Goal: Task Accomplishment & Management: Complete application form

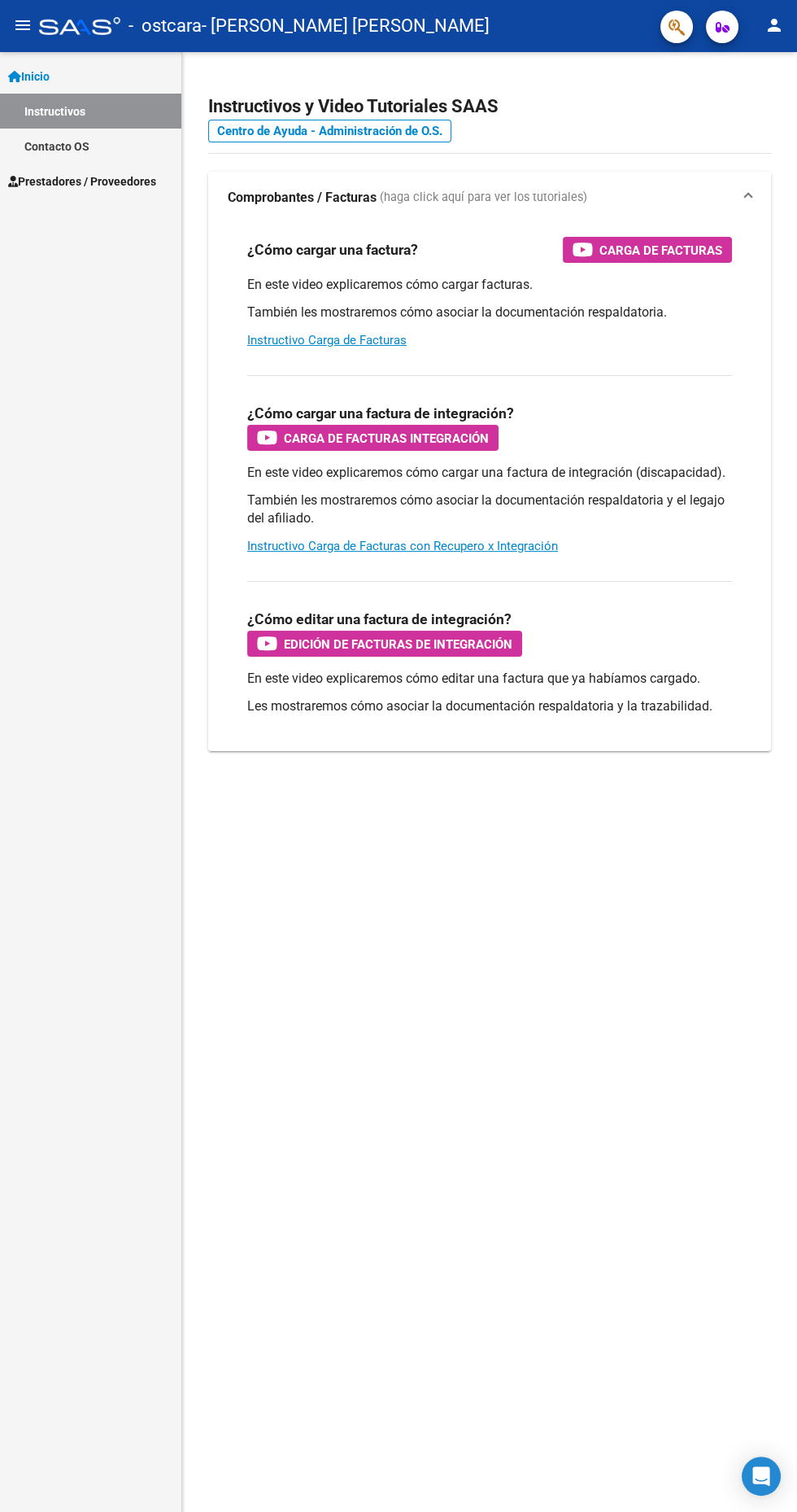
scroll to position [12, 0]
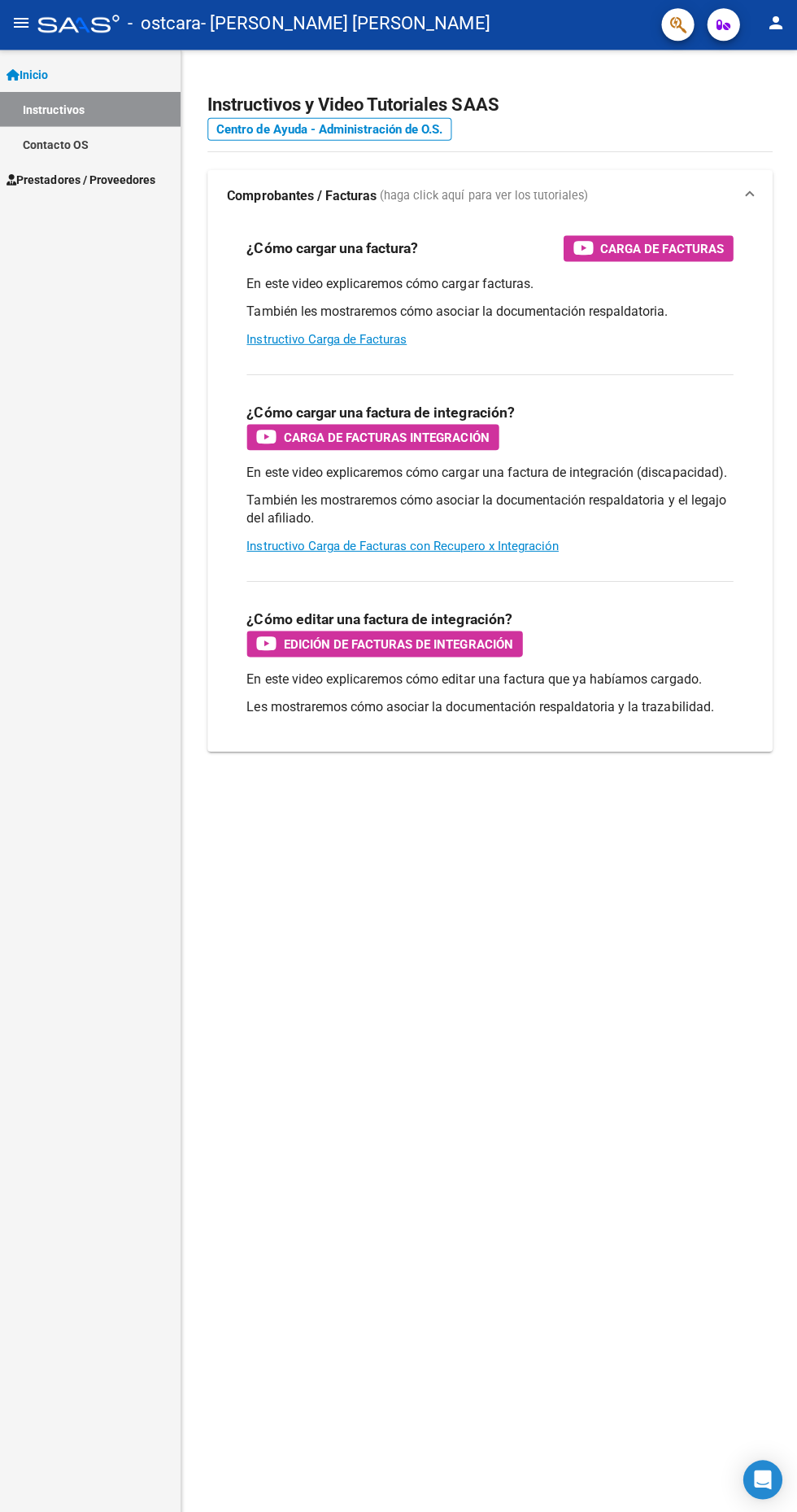
click at [146, 182] on link "Prestadores / Proveedores" at bounding box center [90, 181] width 182 height 35
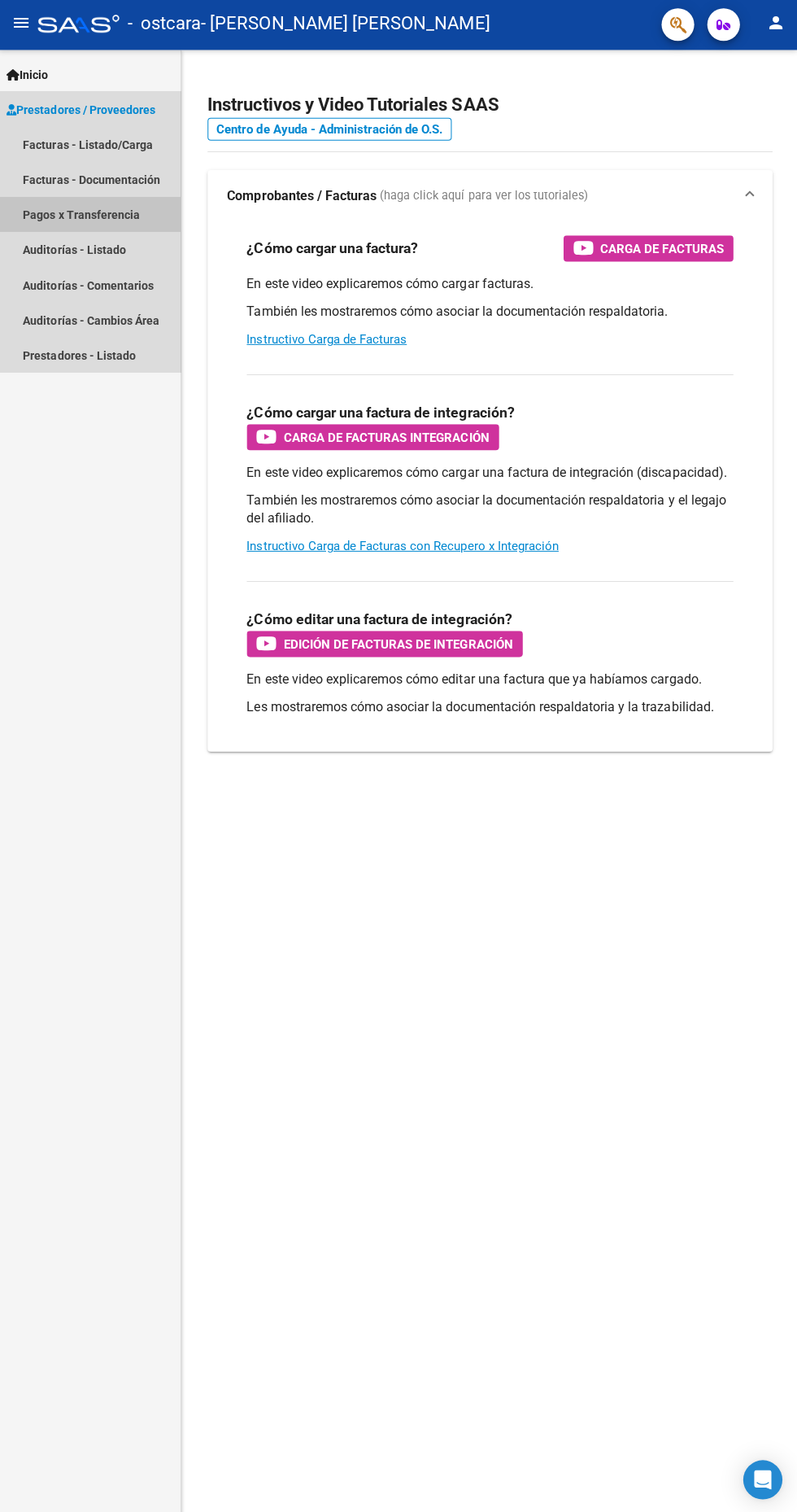
click at [124, 202] on link "Pagos x Transferencia" at bounding box center [90, 215] width 182 height 35
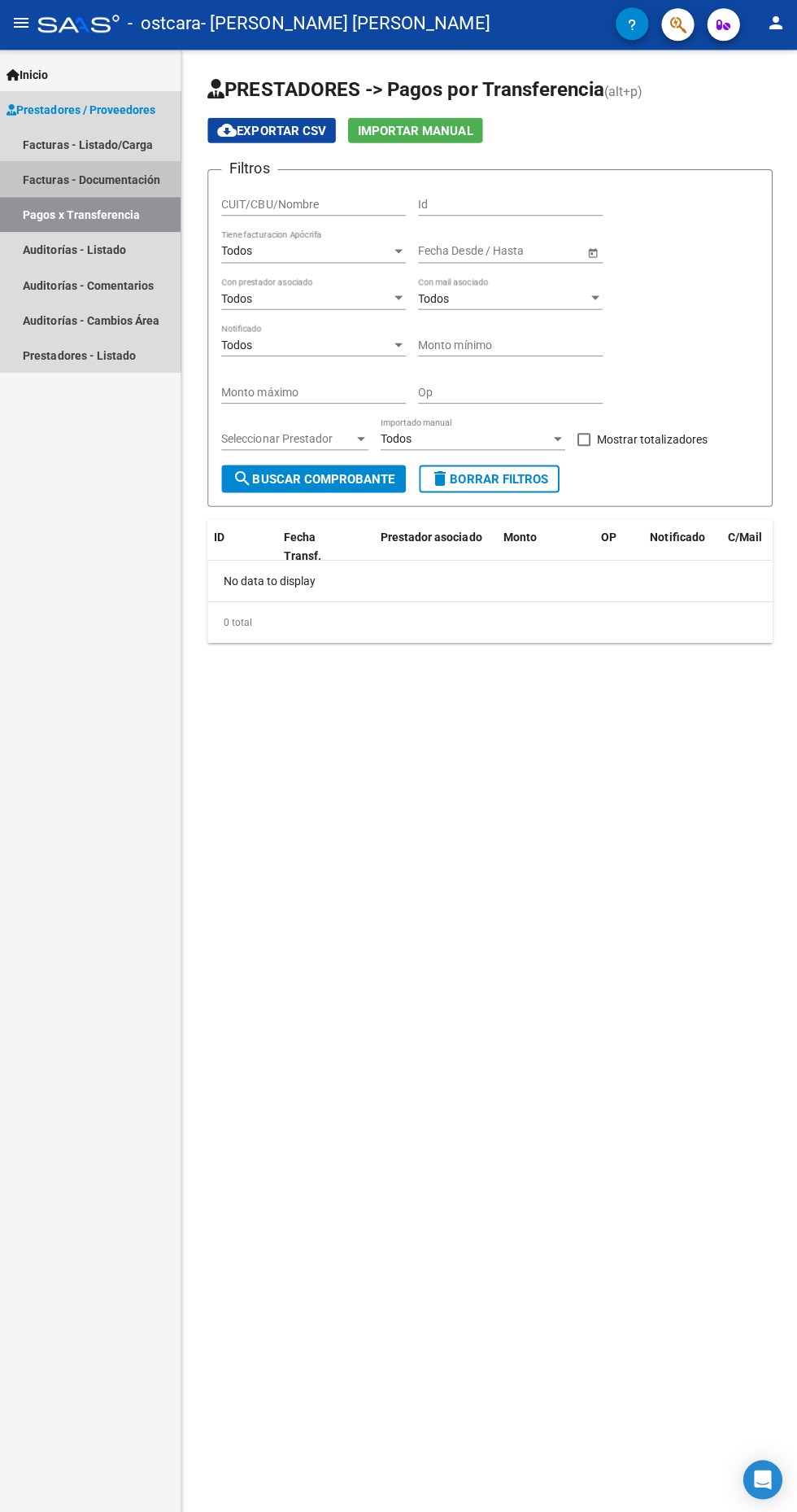
click at [124, 172] on link "Facturas - Documentación" at bounding box center [90, 181] width 182 height 35
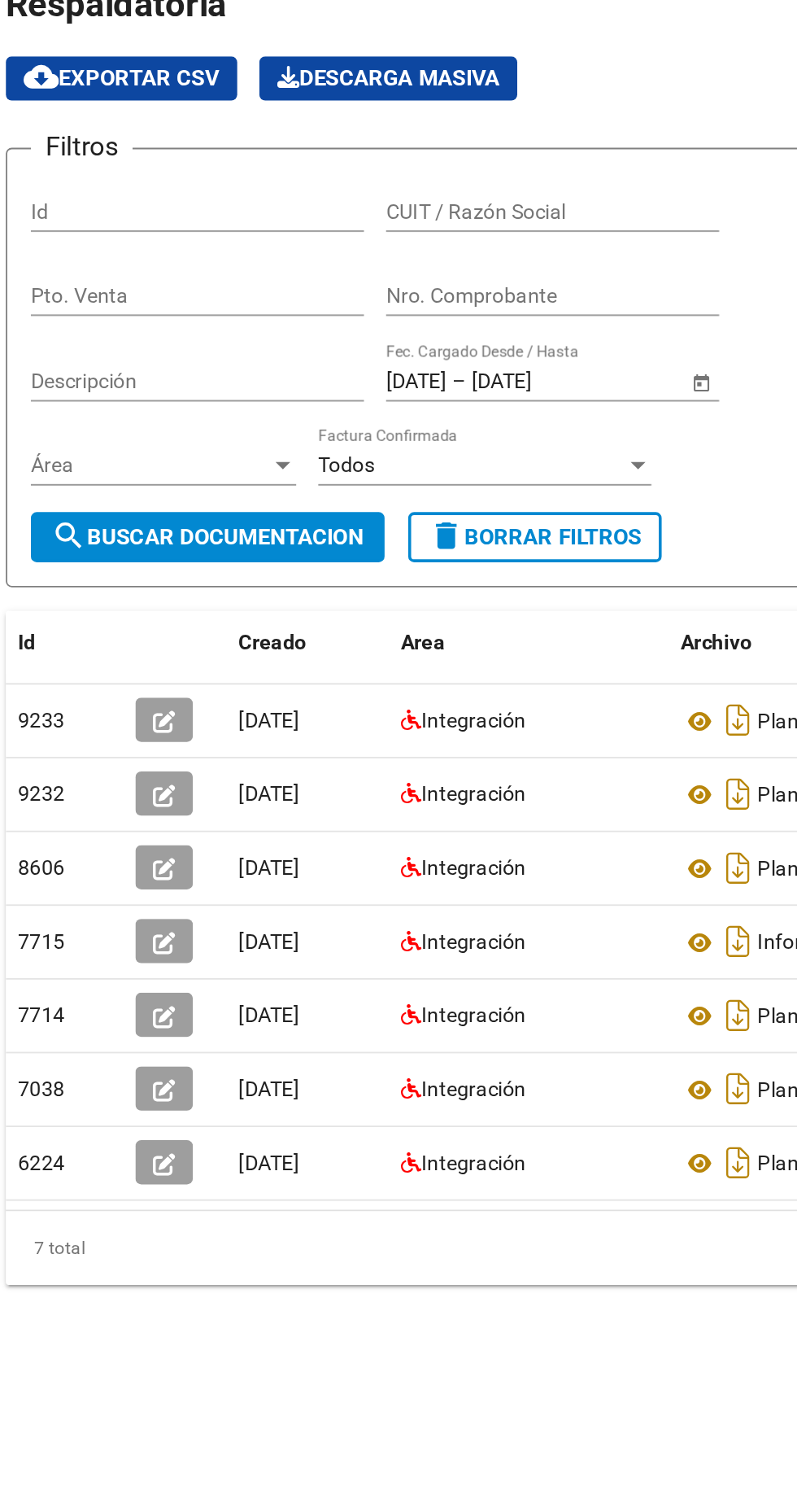
scroll to position [5, 0]
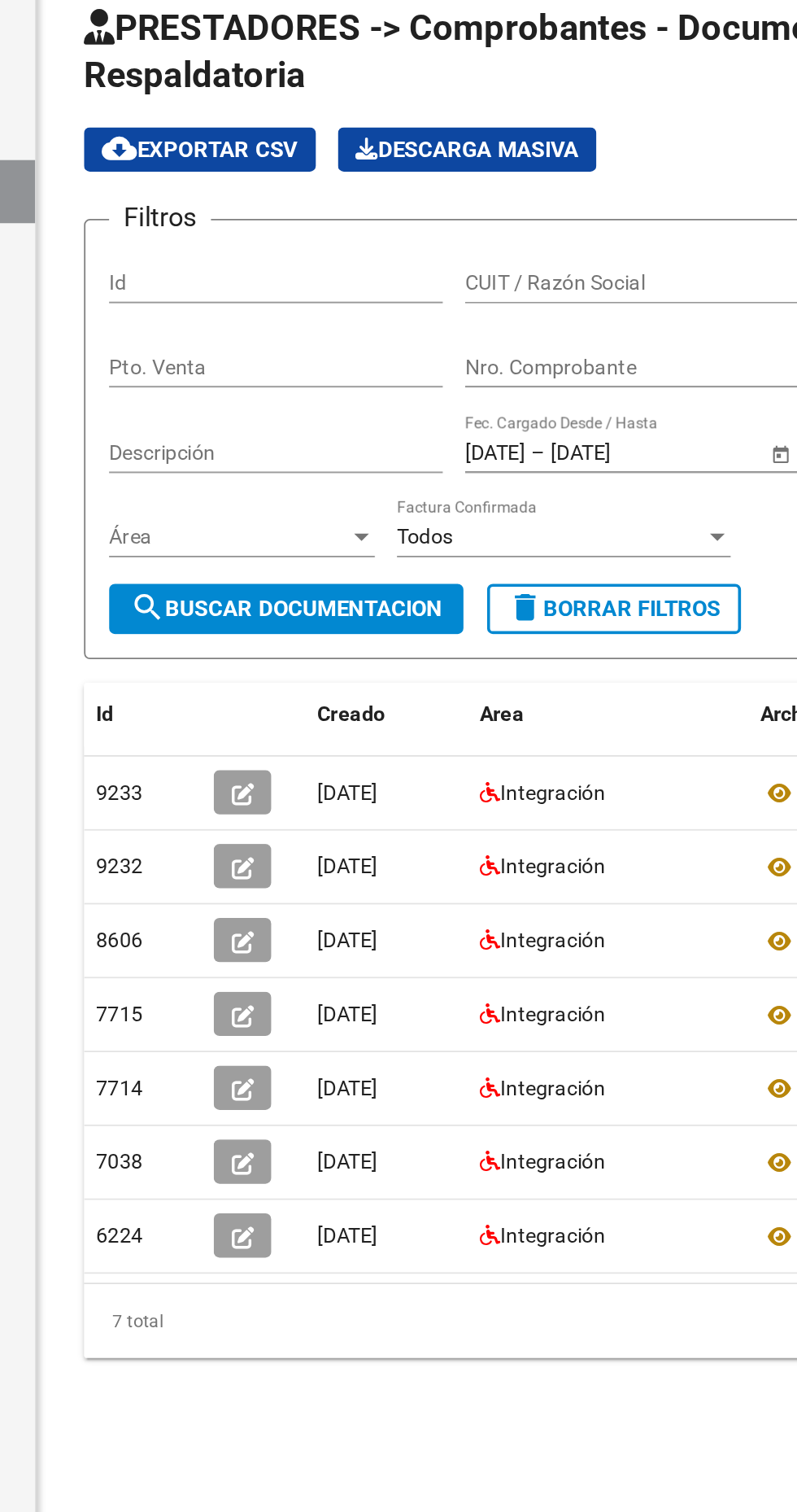
click at [366, 228] on input "Id" at bounding box center [314, 231] width 184 height 14
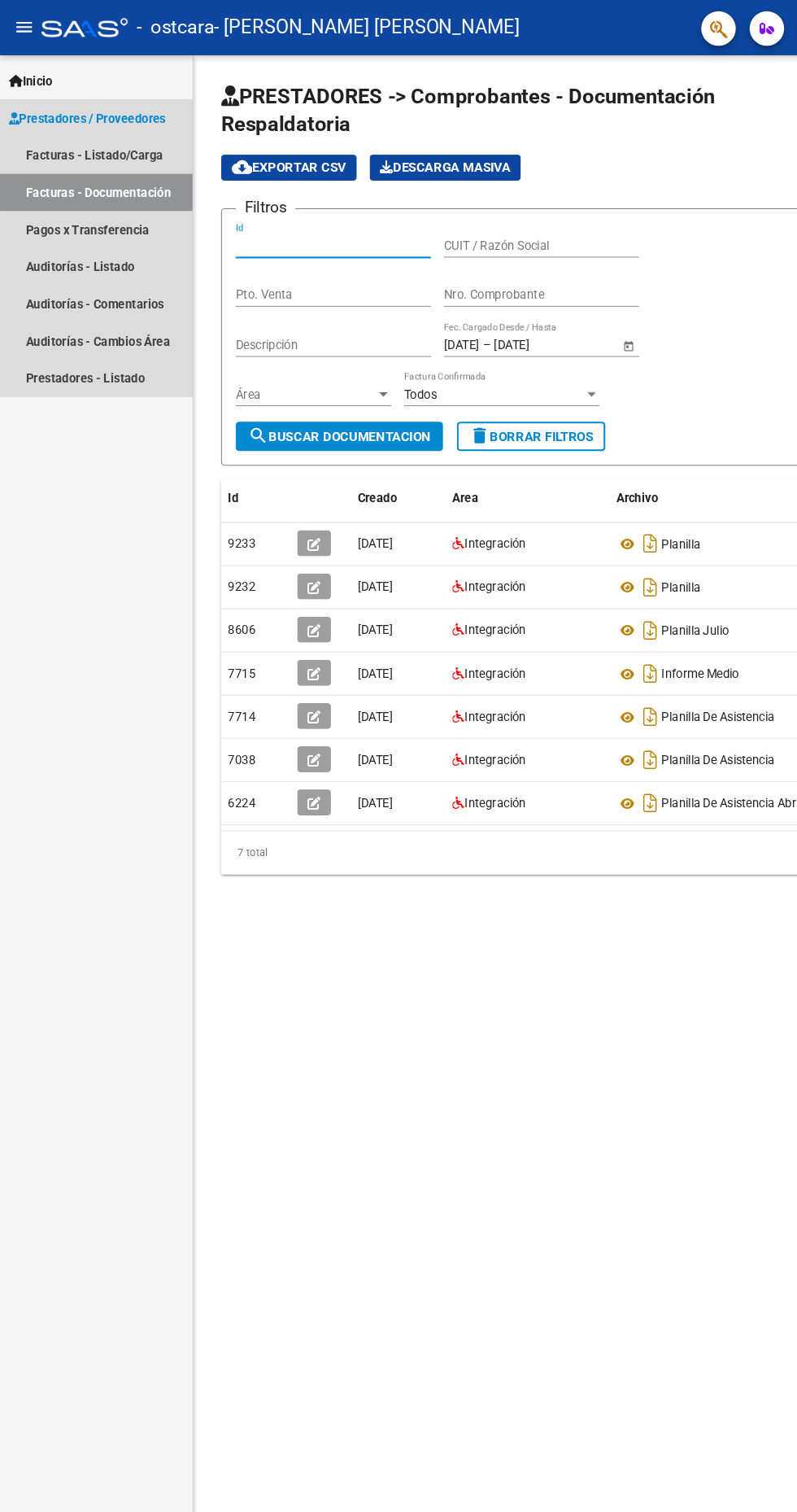
click at [122, 175] on link "Facturas - Documentación" at bounding box center [90, 181] width 182 height 35
click at [89, 140] on link "Facturas - Listado/Carga" at bounding box center [90, 145] width 182 height 35
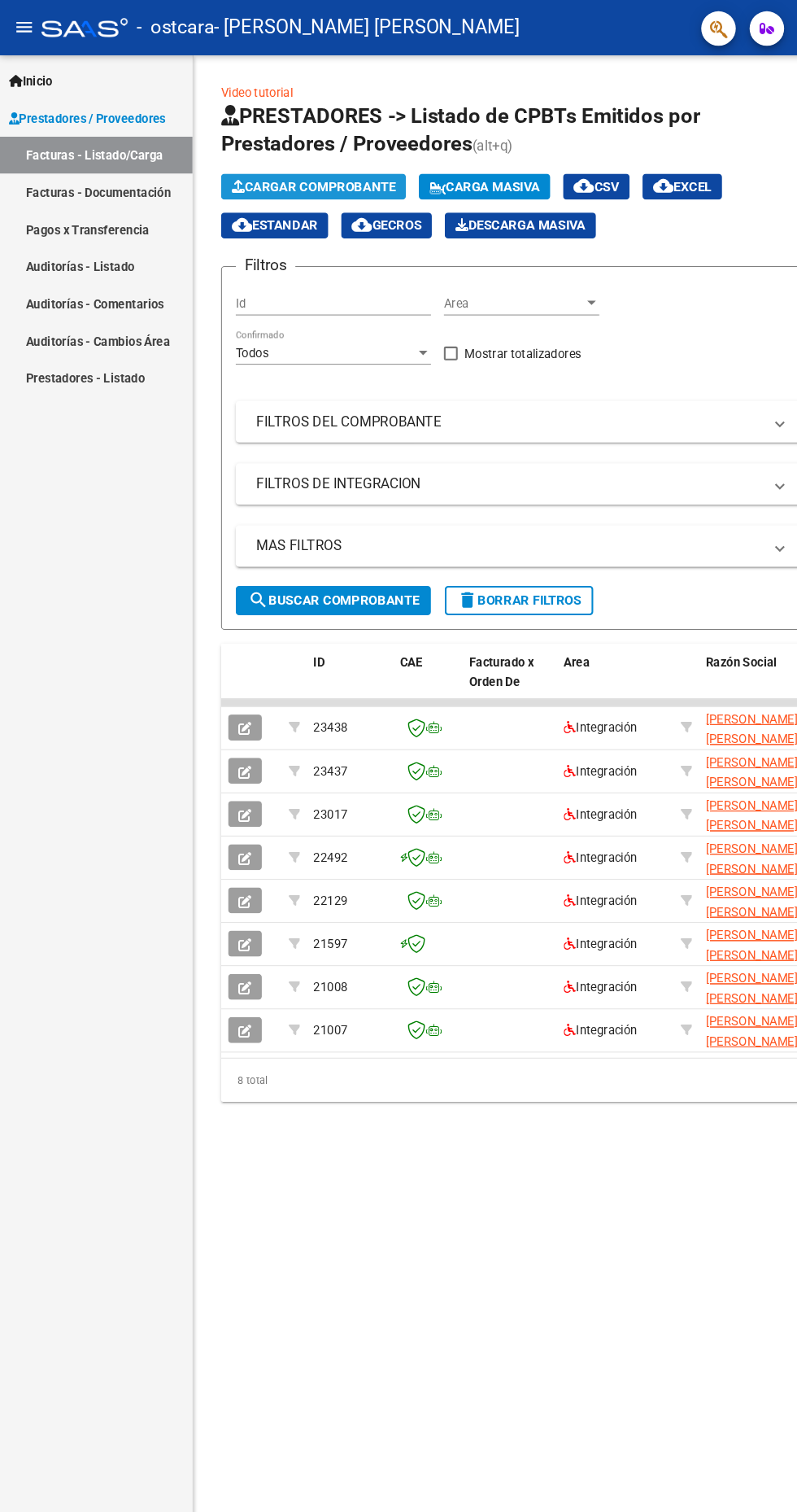
click at [307, 176] on span "Cargar Comprobante" at bounding box center [295, 175] width 155 height 14
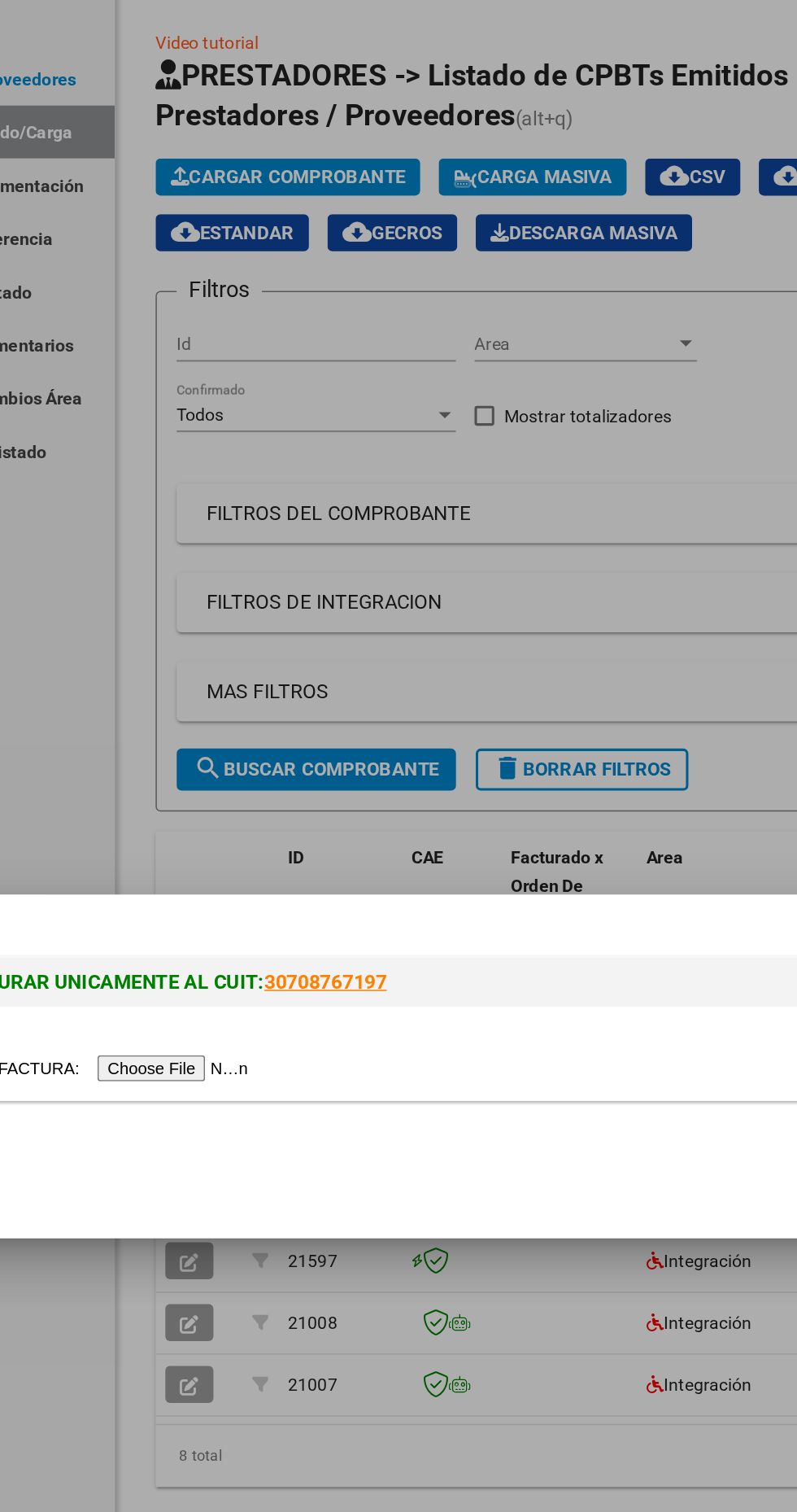
click at [314, 173] on div at bounding box center [398, 756] width 797 height 1512
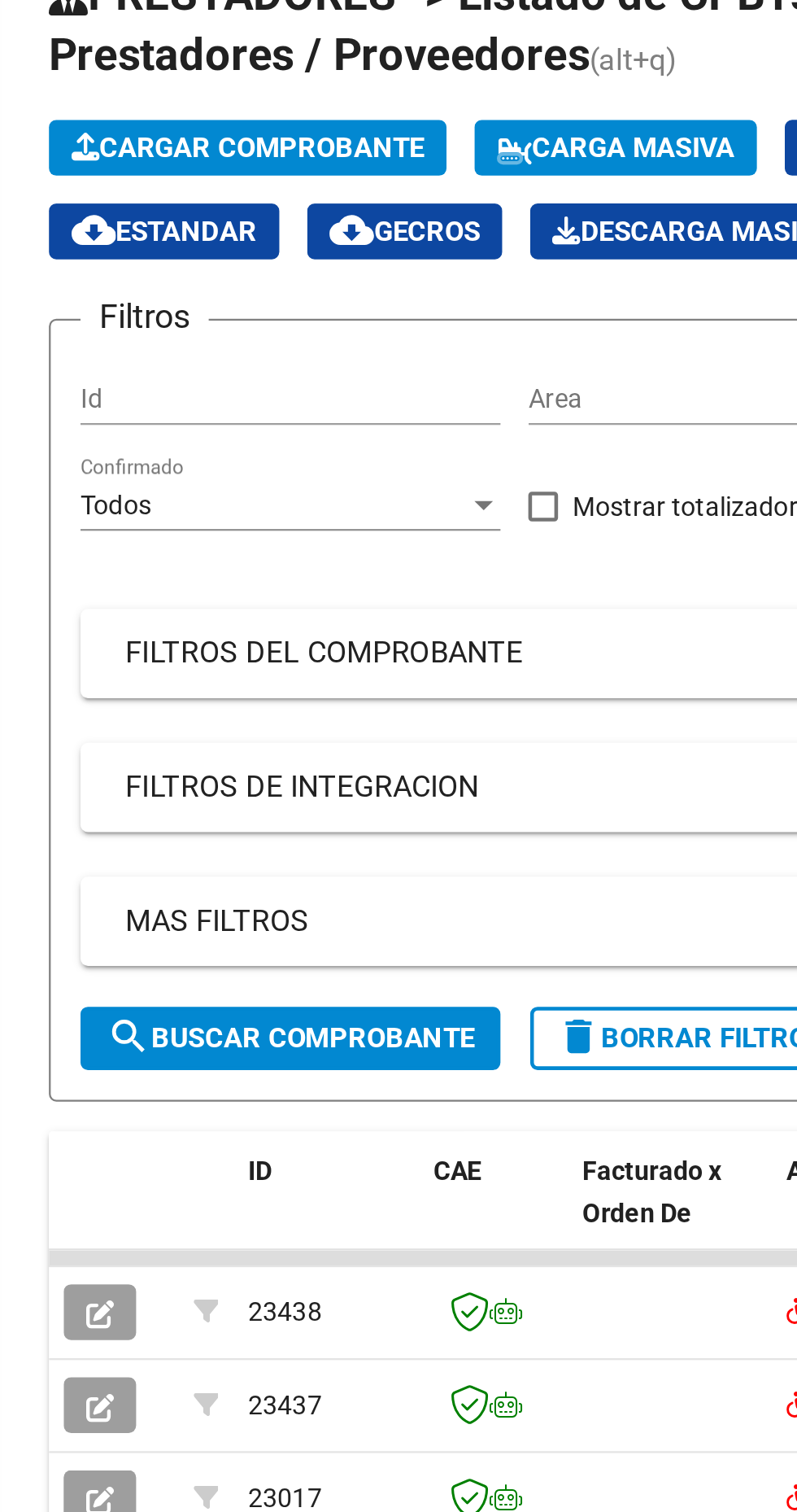
scroll to position [5, 0]
click at [306, 168] on span "Cargar Comprobante" at bounding box center [295, 175] width 155 height 14
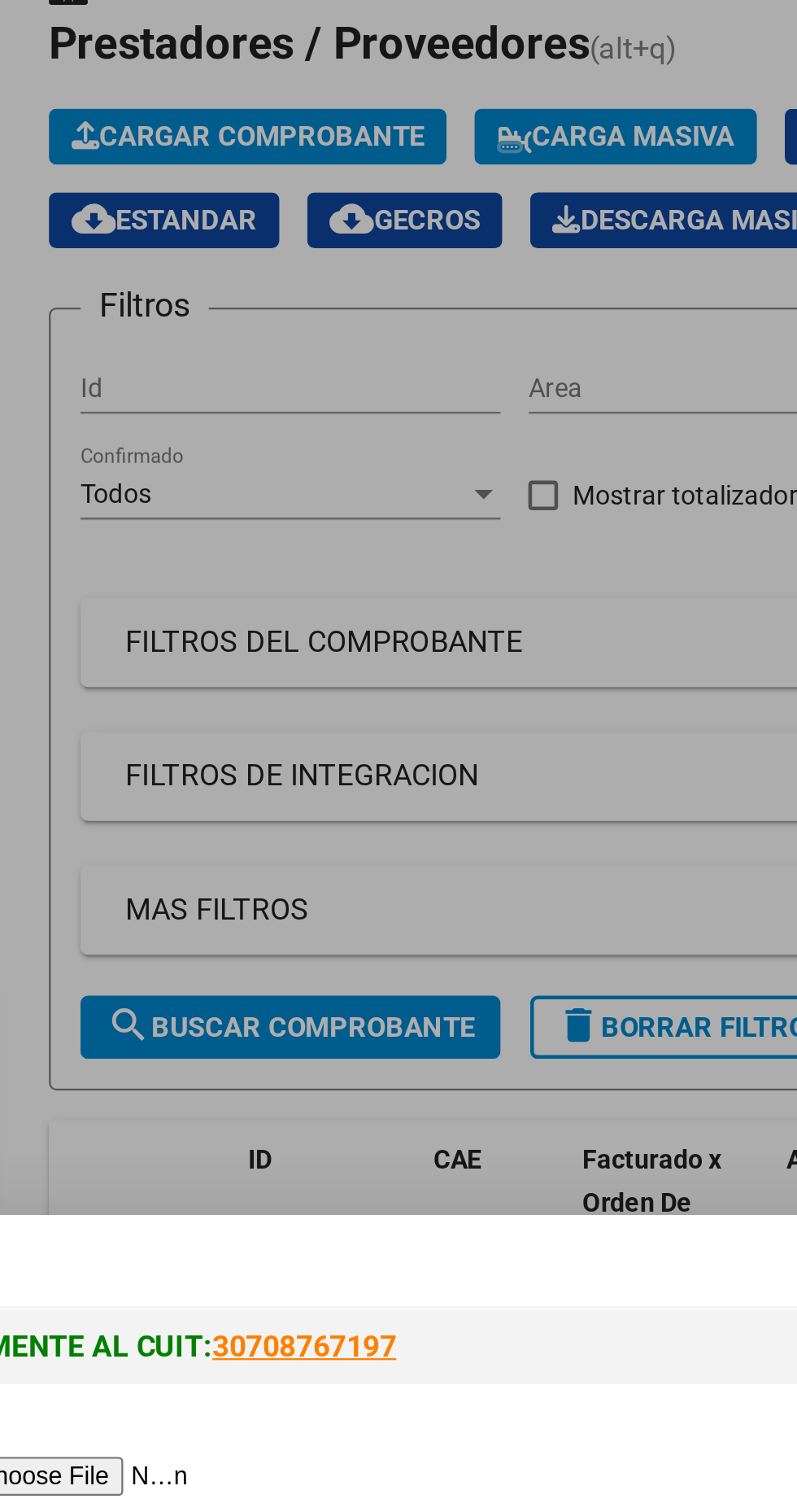
scroll to position [0, 0]
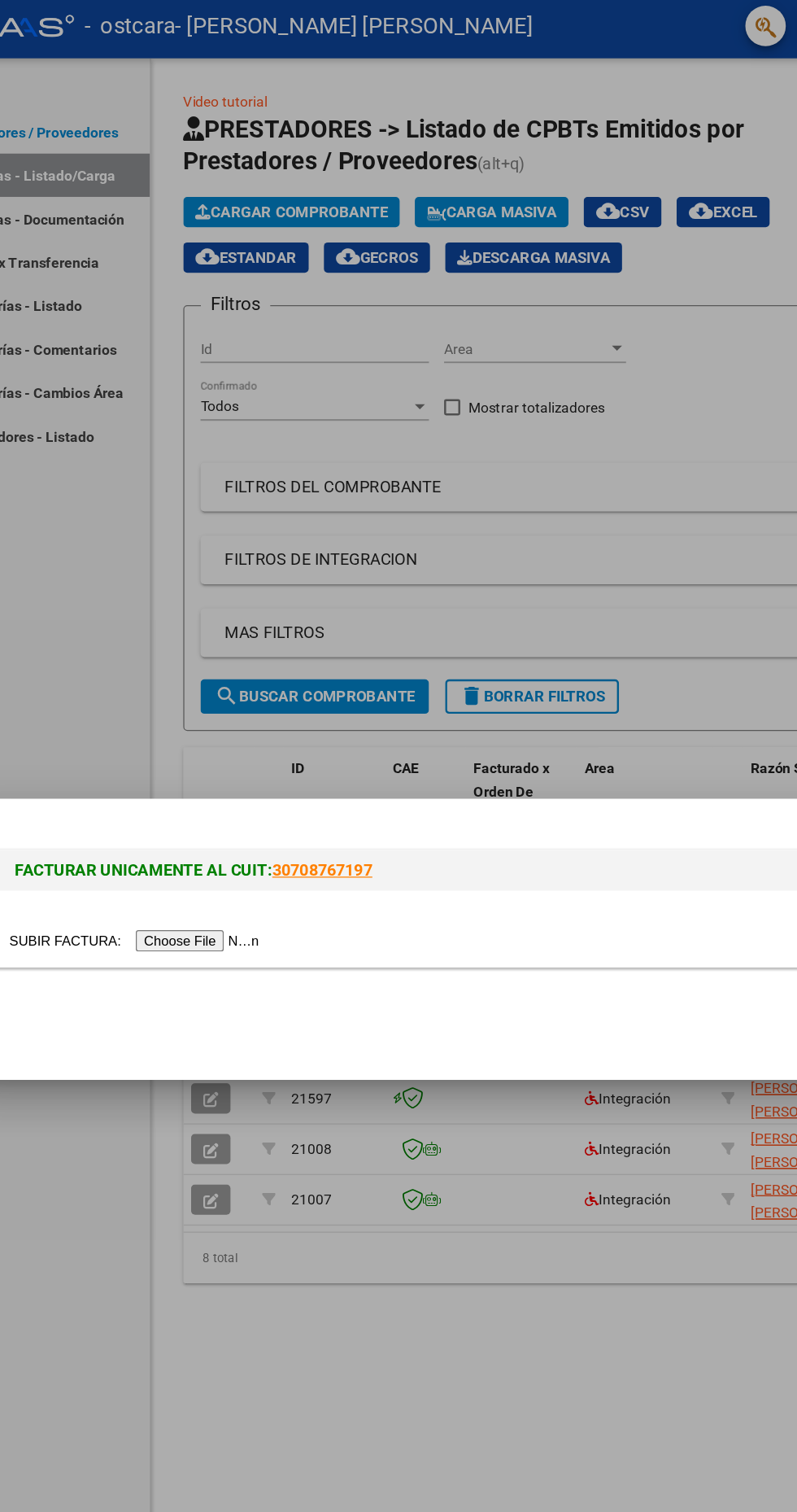
click at [222, 762] on input "file" at bounding box center [171, 758] width 206 height 17
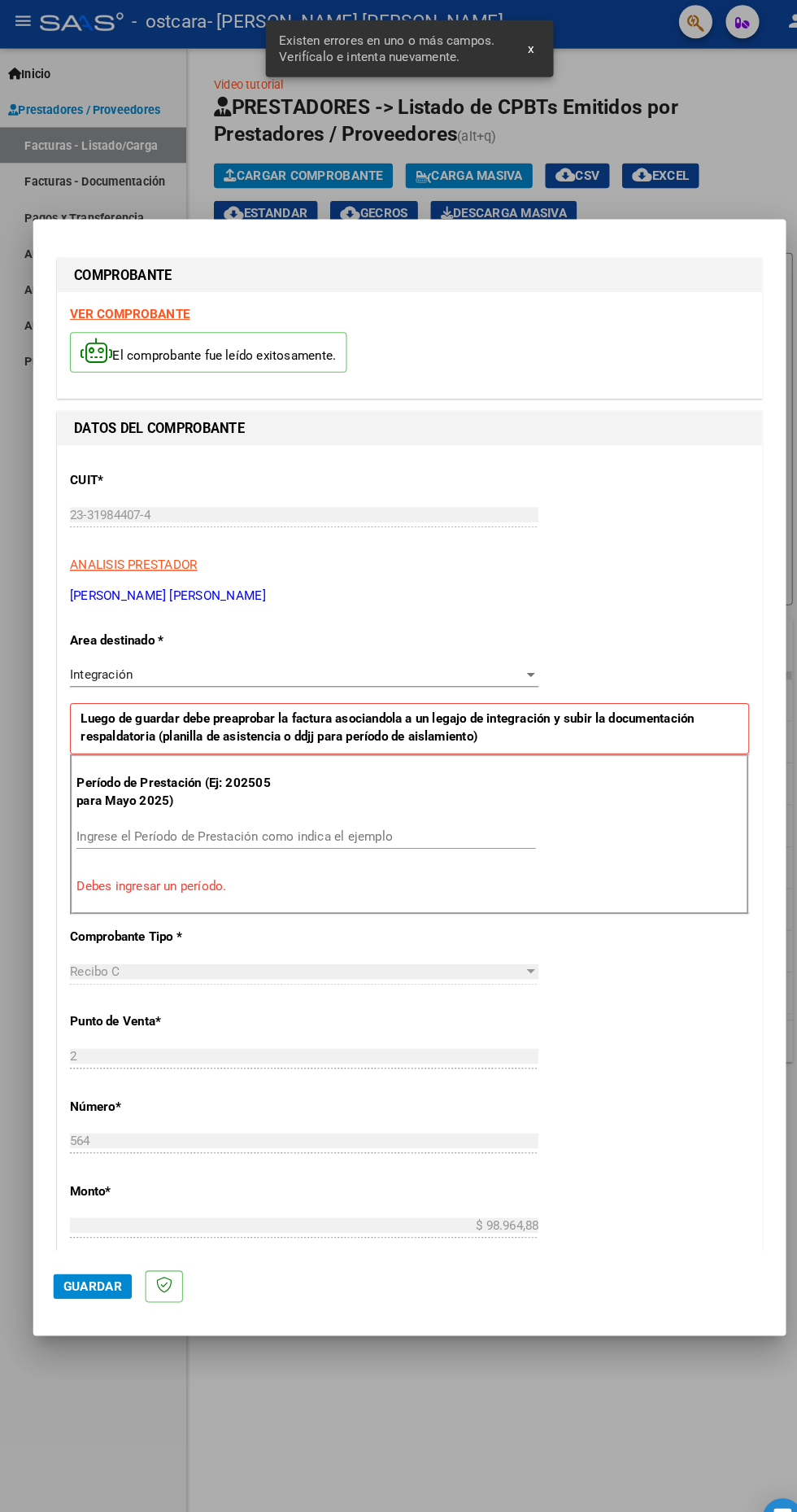
scroll to position [15, 0]
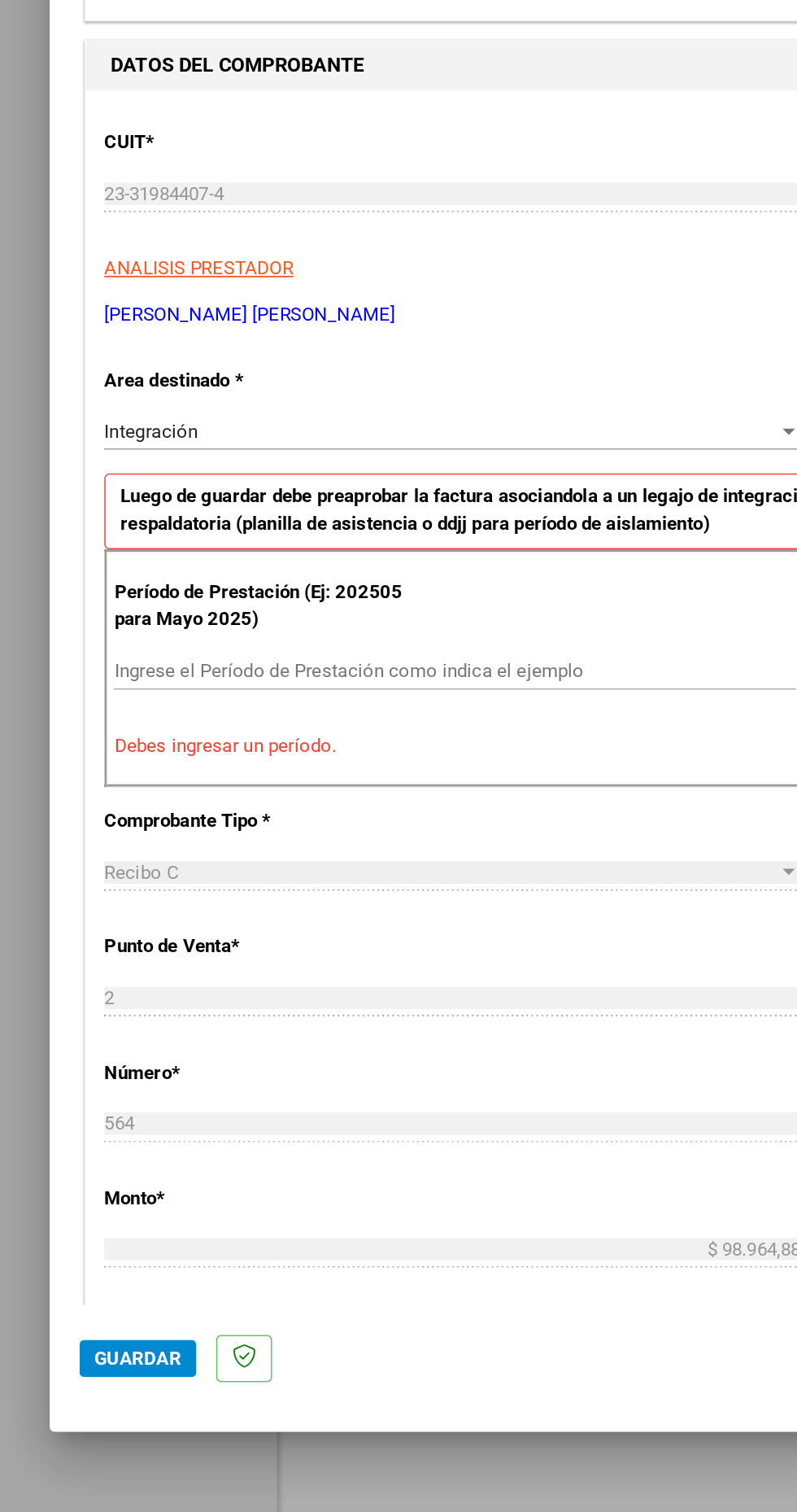
click at [105, 794] on input "Ingrese el Período de Prestación como indica el ejemplo" at bounding box center [298, 801] width 447 height 14
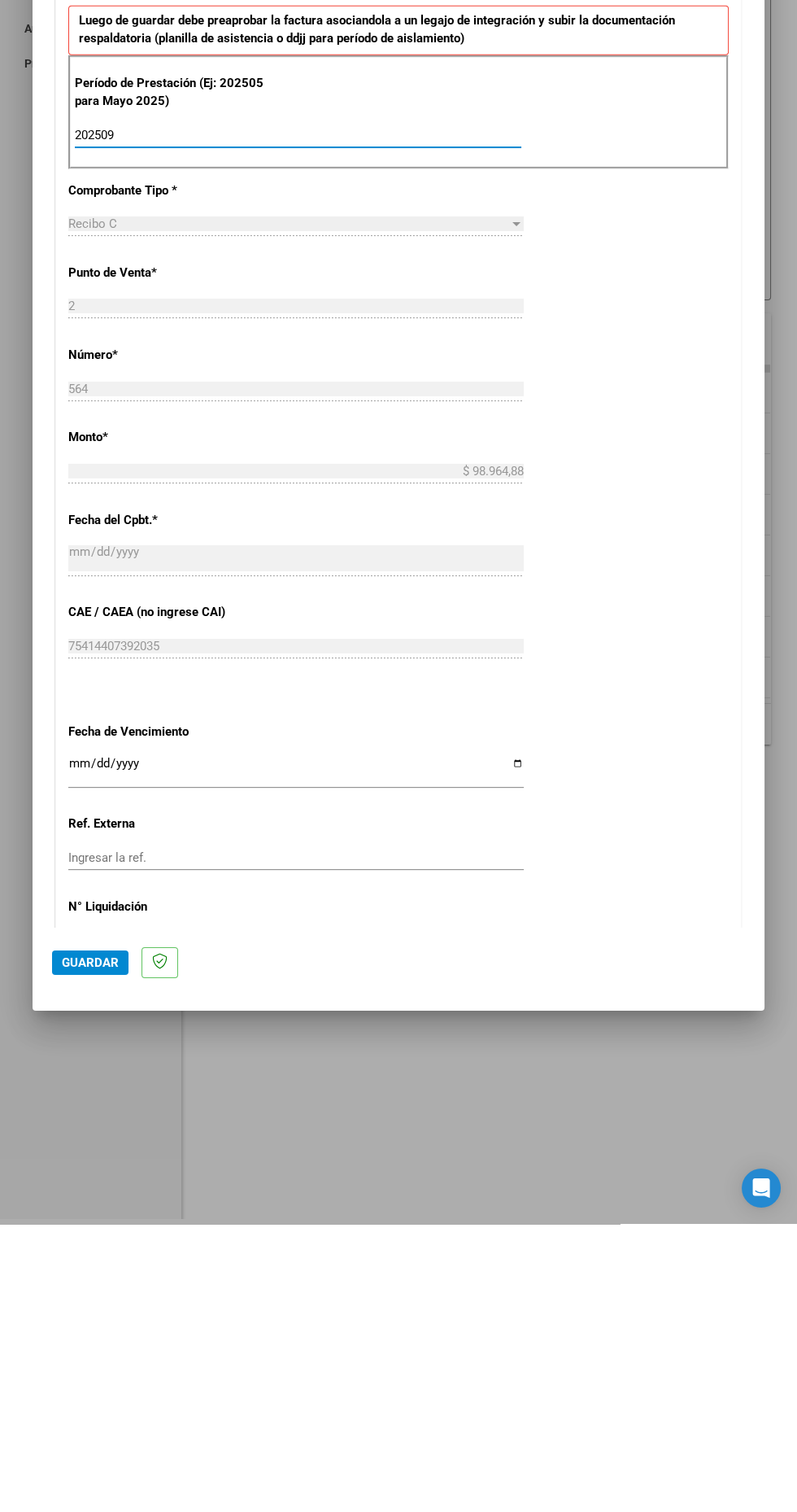
scroll to position [397, 0]
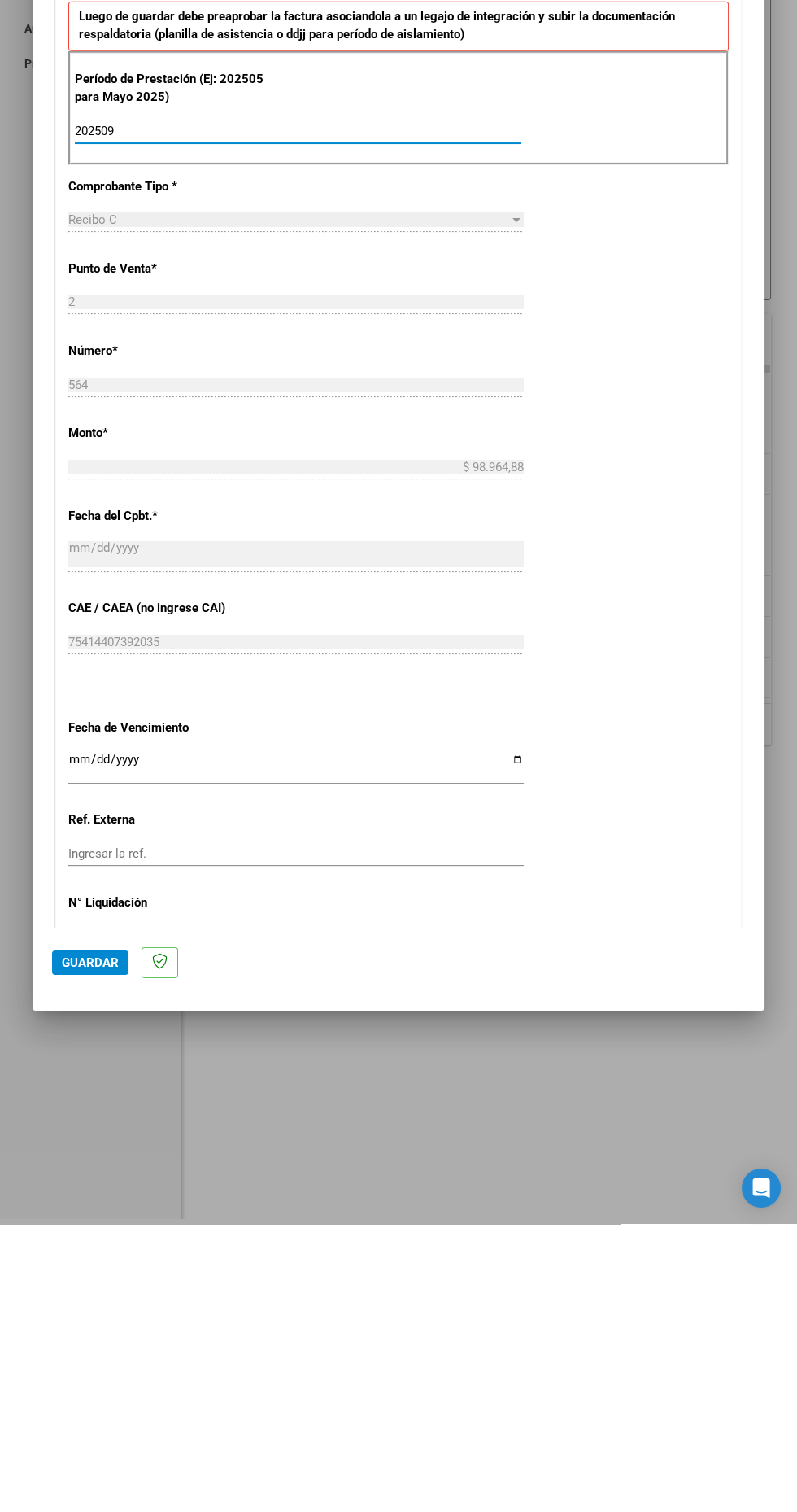
type input "202509"
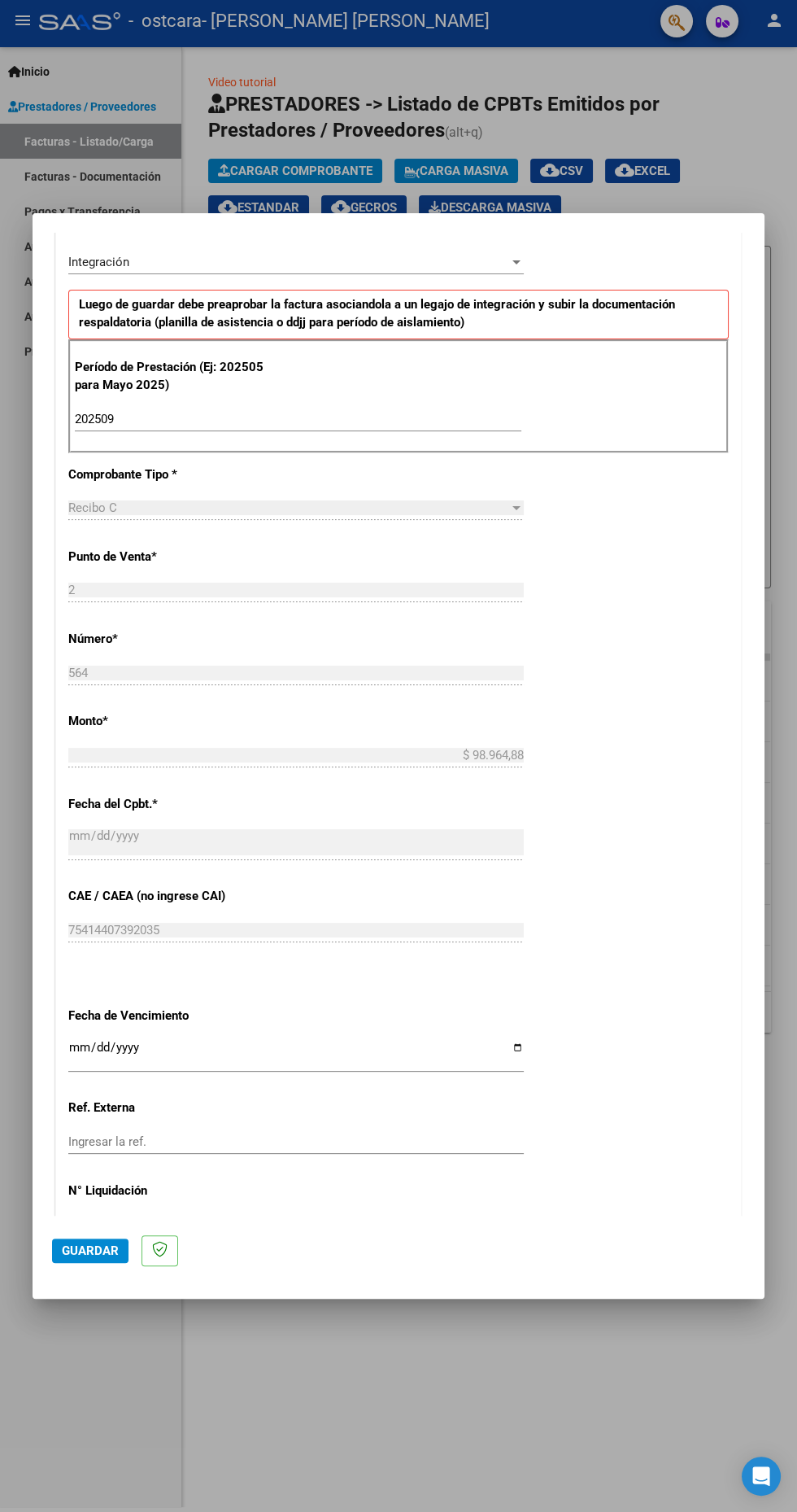
click at [94, 1041] on input "Ingresar la fecha" at bounding box center [296, 1053] width 456 height 26
type input "[DATE]"
click at [107, 1259] on span "Guardar" at bounding box center [89, 1250] width 57 height 14
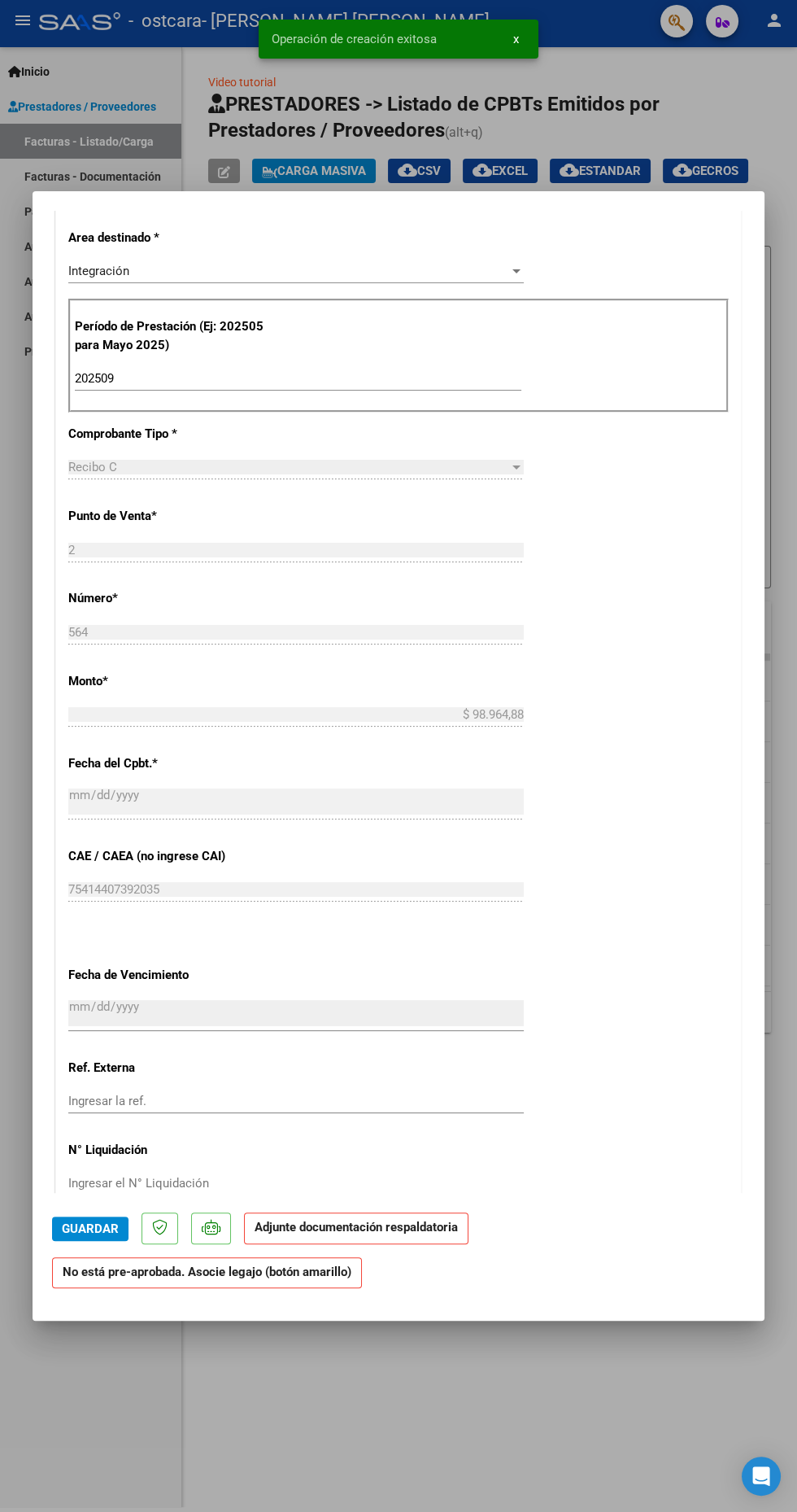
scroll to position [0, 0]
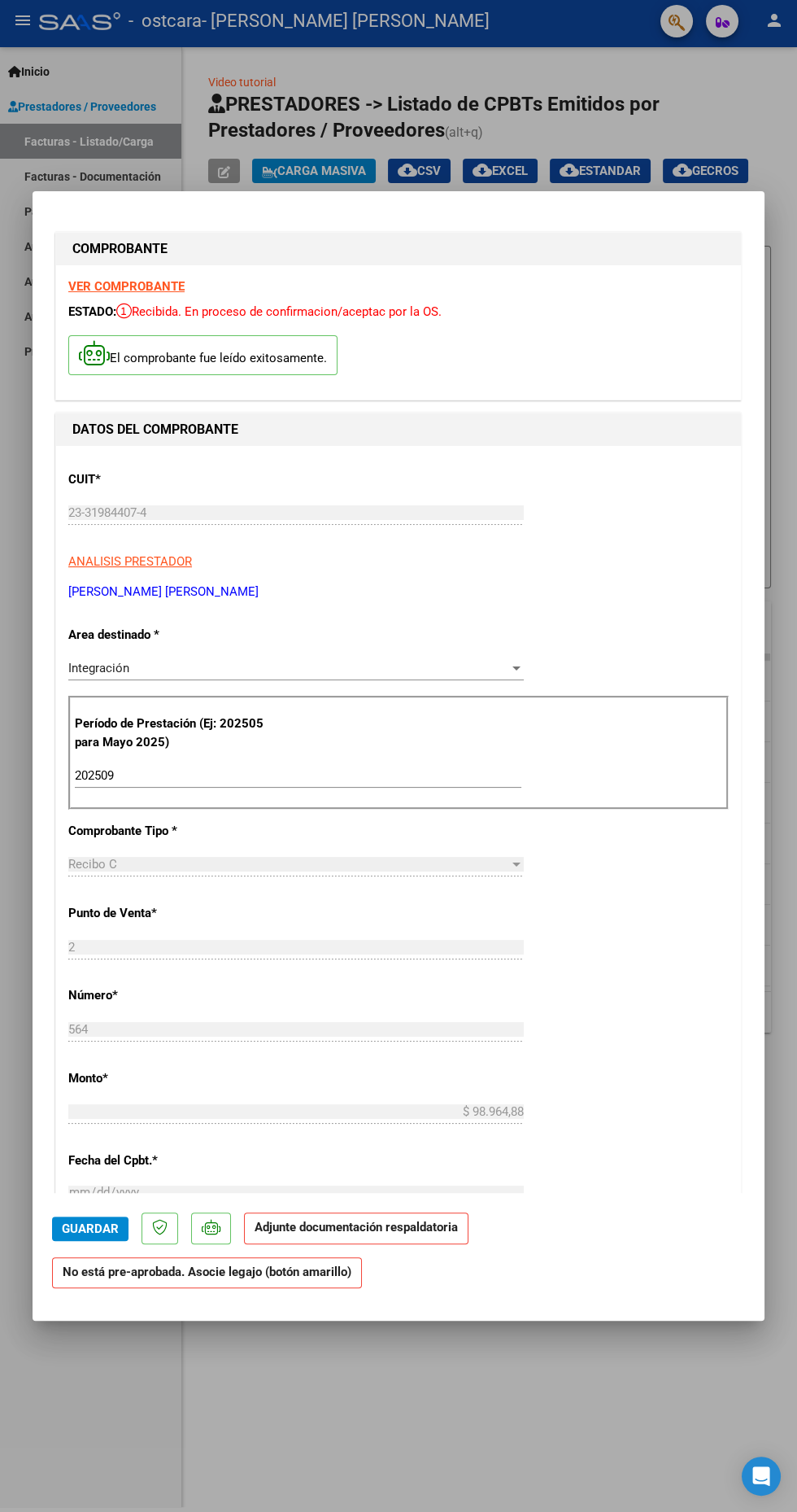
click at [412, 1286] on mat-dialog-actions "Guardar Adjunte documentación respaldatoria No está pre-aprobada. Asocie legajo…" at bounding box center [398, 1248] width 693 height 108
click at [406, 1244] on p "Adjunte documentación respaldatoria" at bounding box center [356, 1229] width 225 height 32
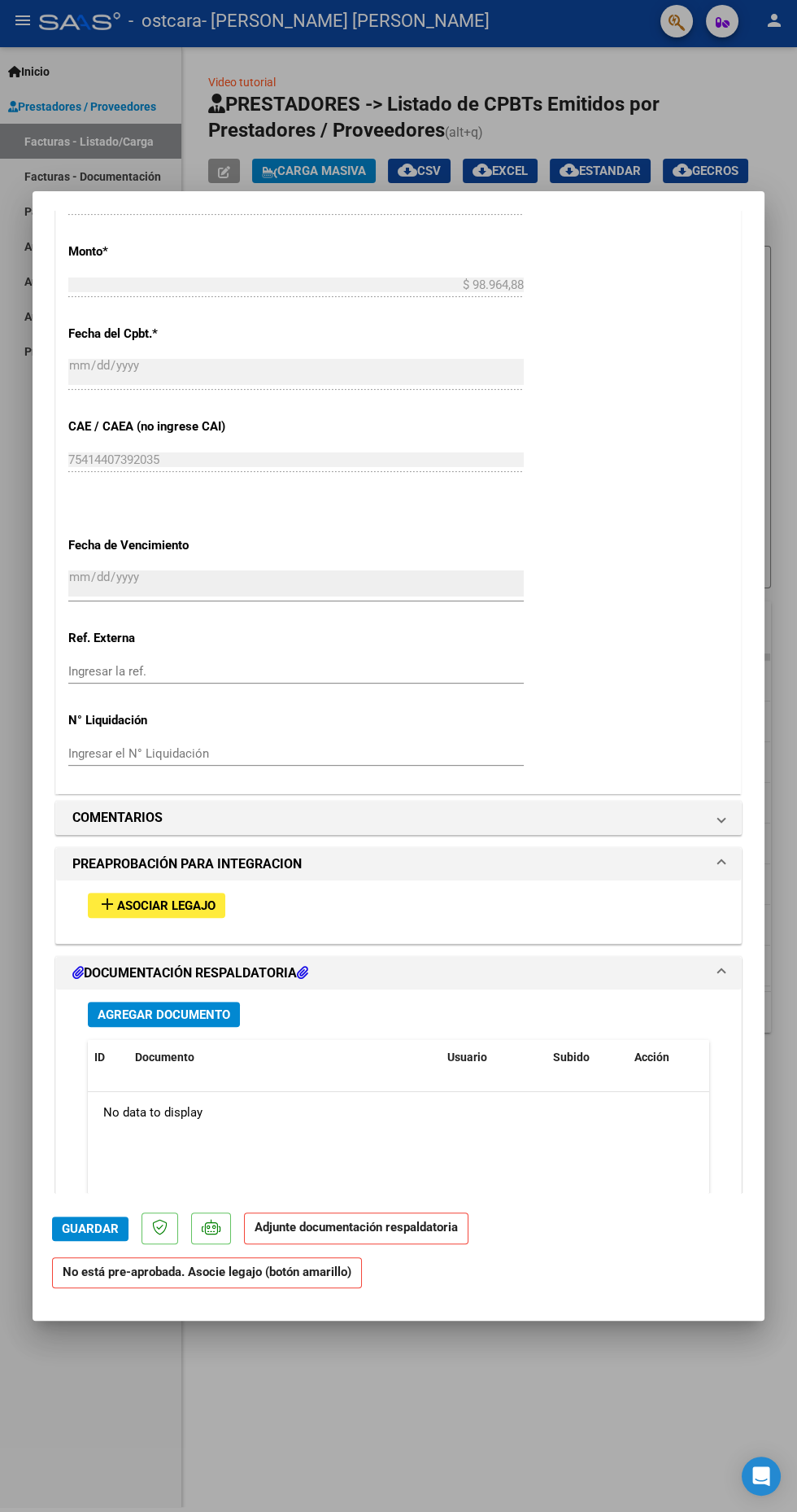
scroll to position [866, 0]
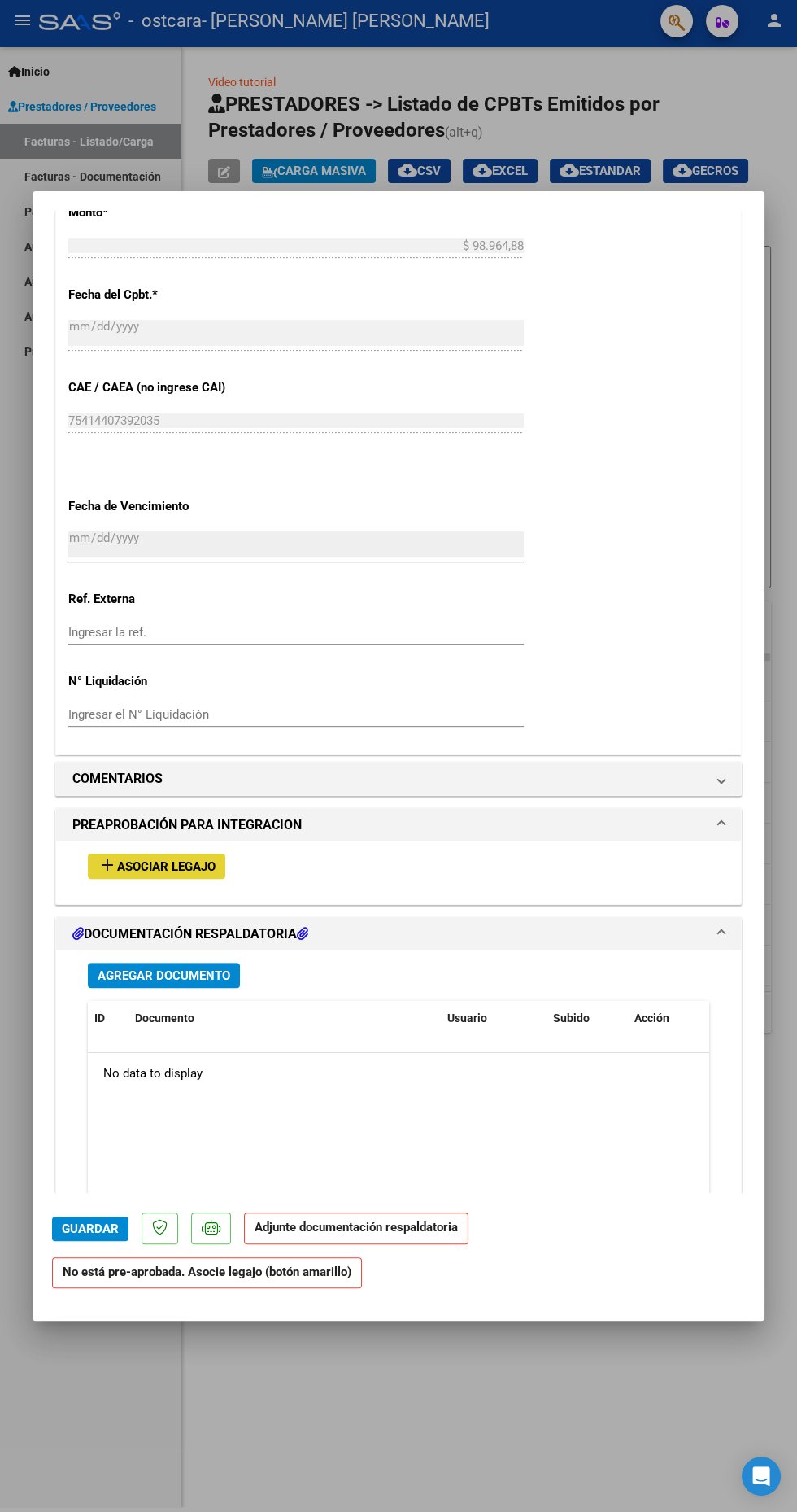
click at [179, 860] on span "Asociar Legajo" at bounding box center [166, 867] width 99 height 14
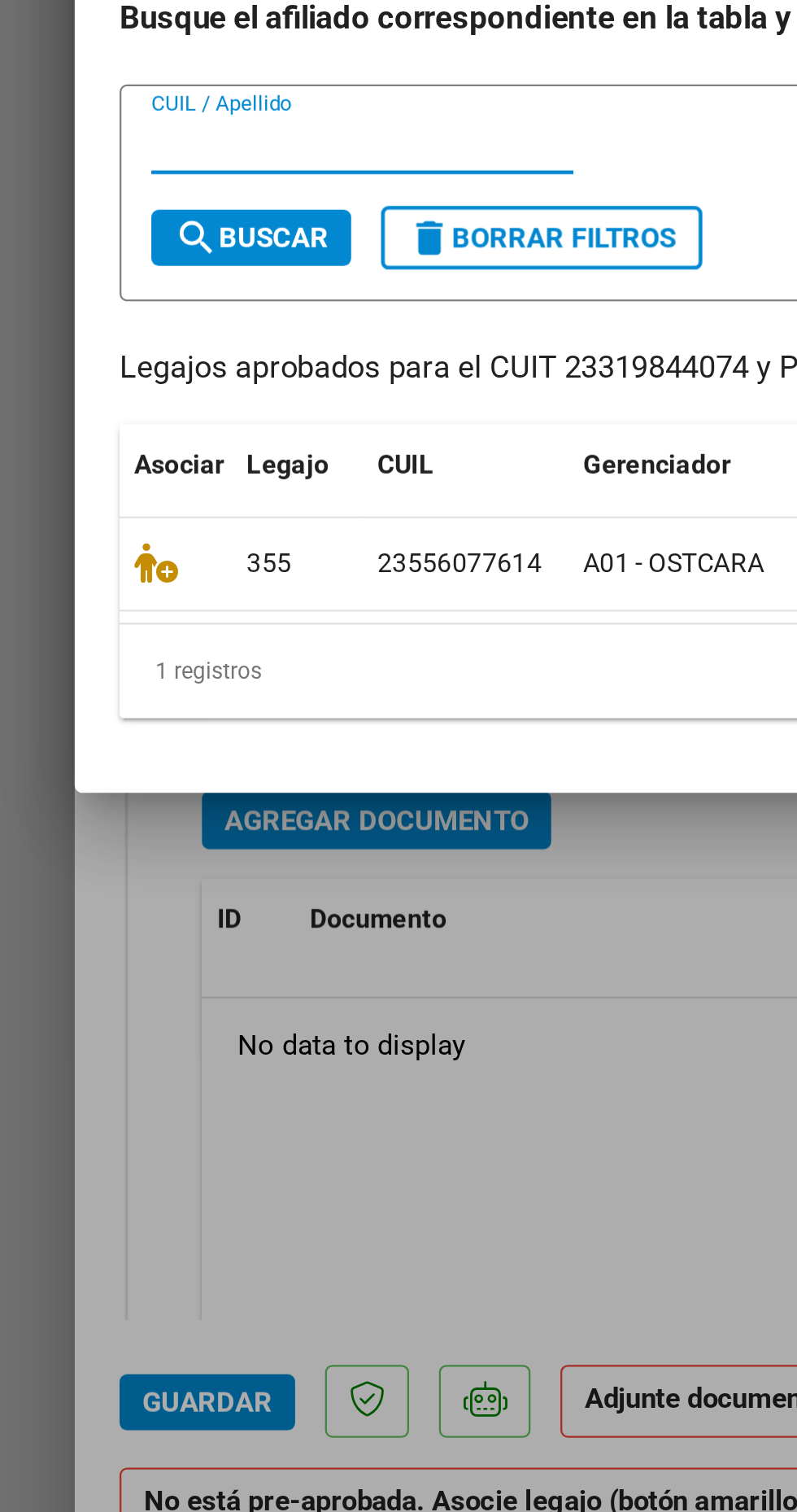
click at [73, 870] on icon at bounding box center [68, 863] width 19 height 18
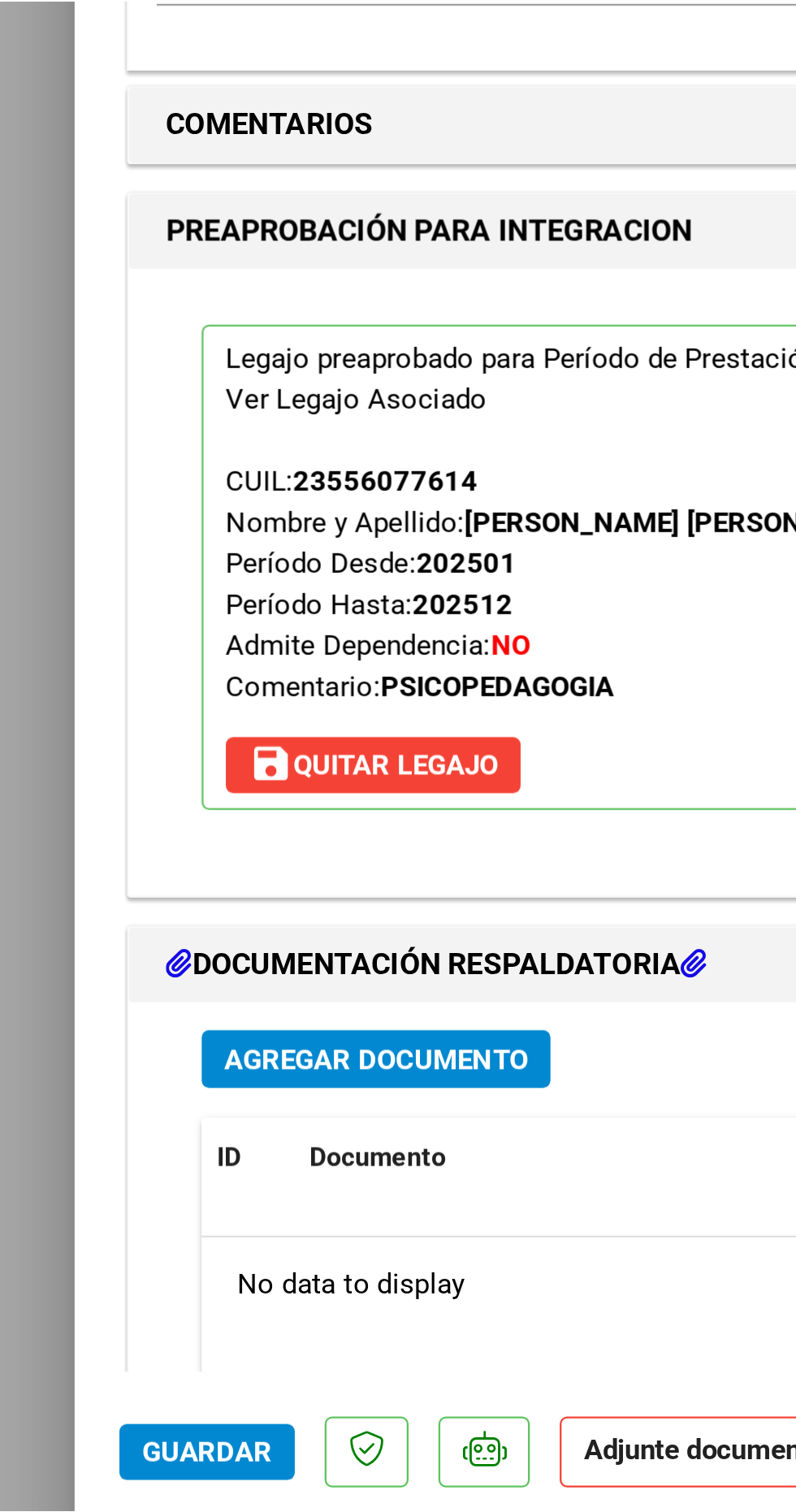
scroll to position [1117, 0]
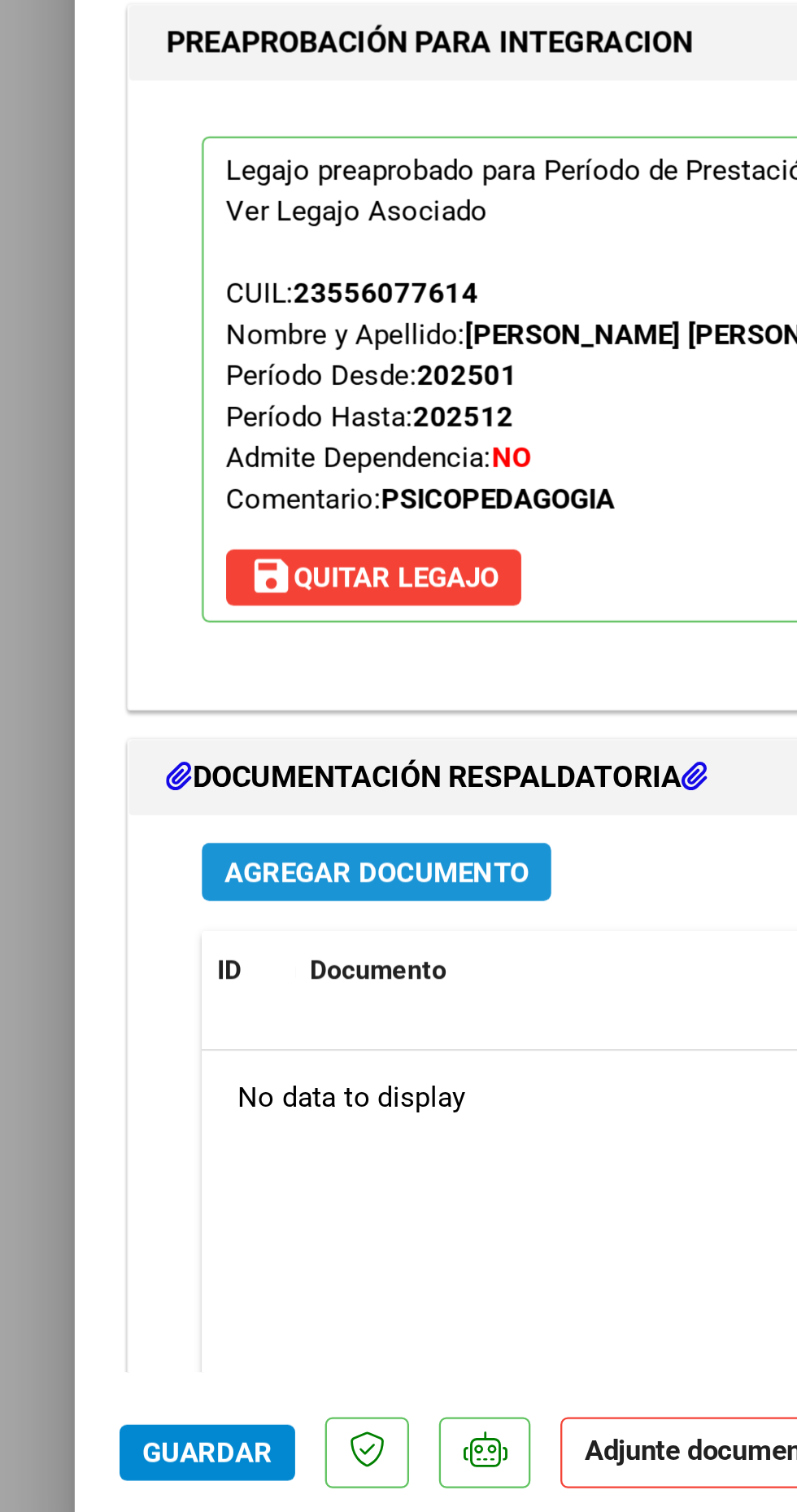
click at [187, 992] on span "Agregar Documento" at bounding box center [164, 998] width 133 height 14
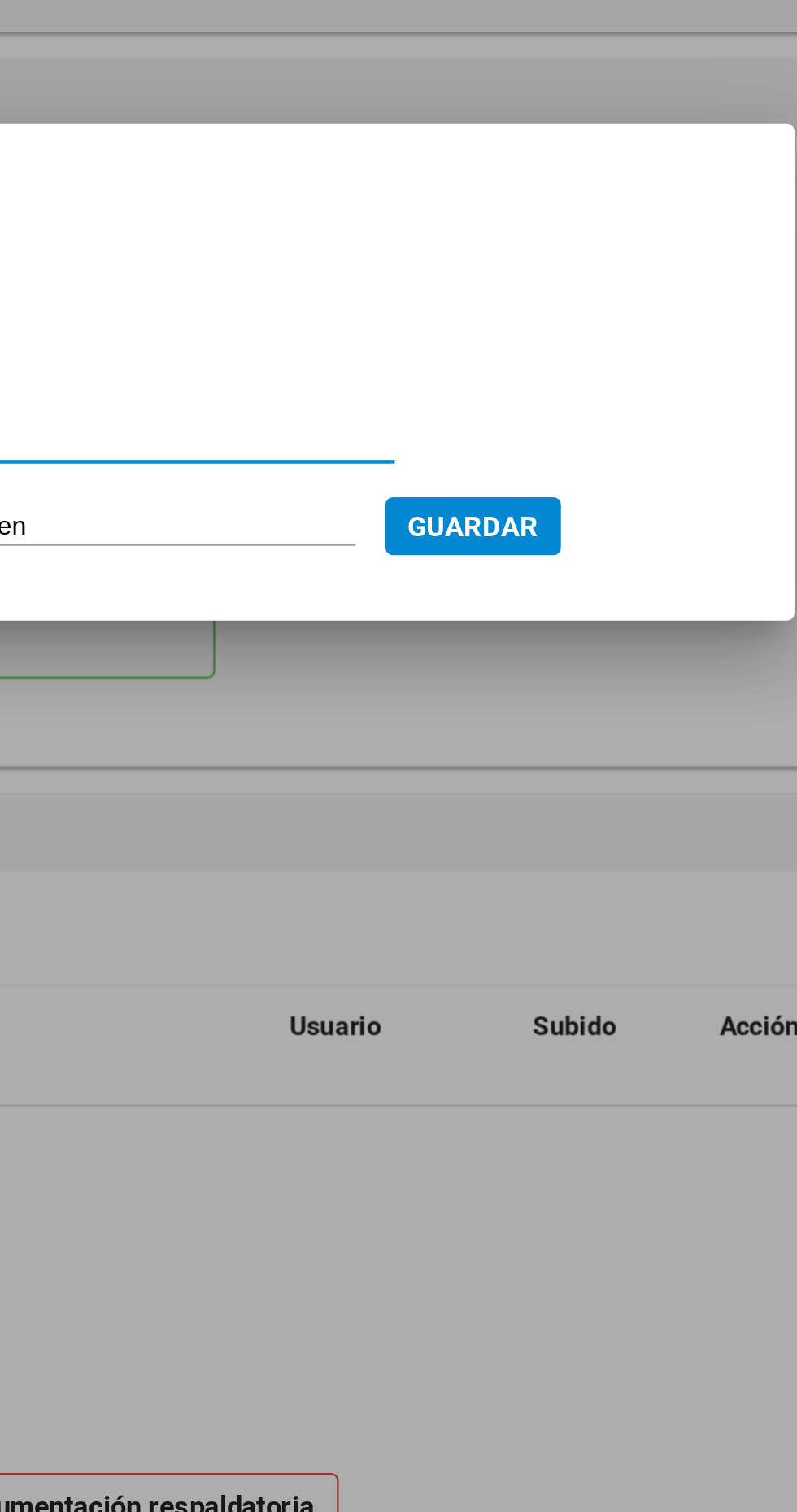
type input "Planilla de asistencia"
click at [365, 830] on input "Seleccionar Archivo" at bounding box center [367, 824] width 215 height 15
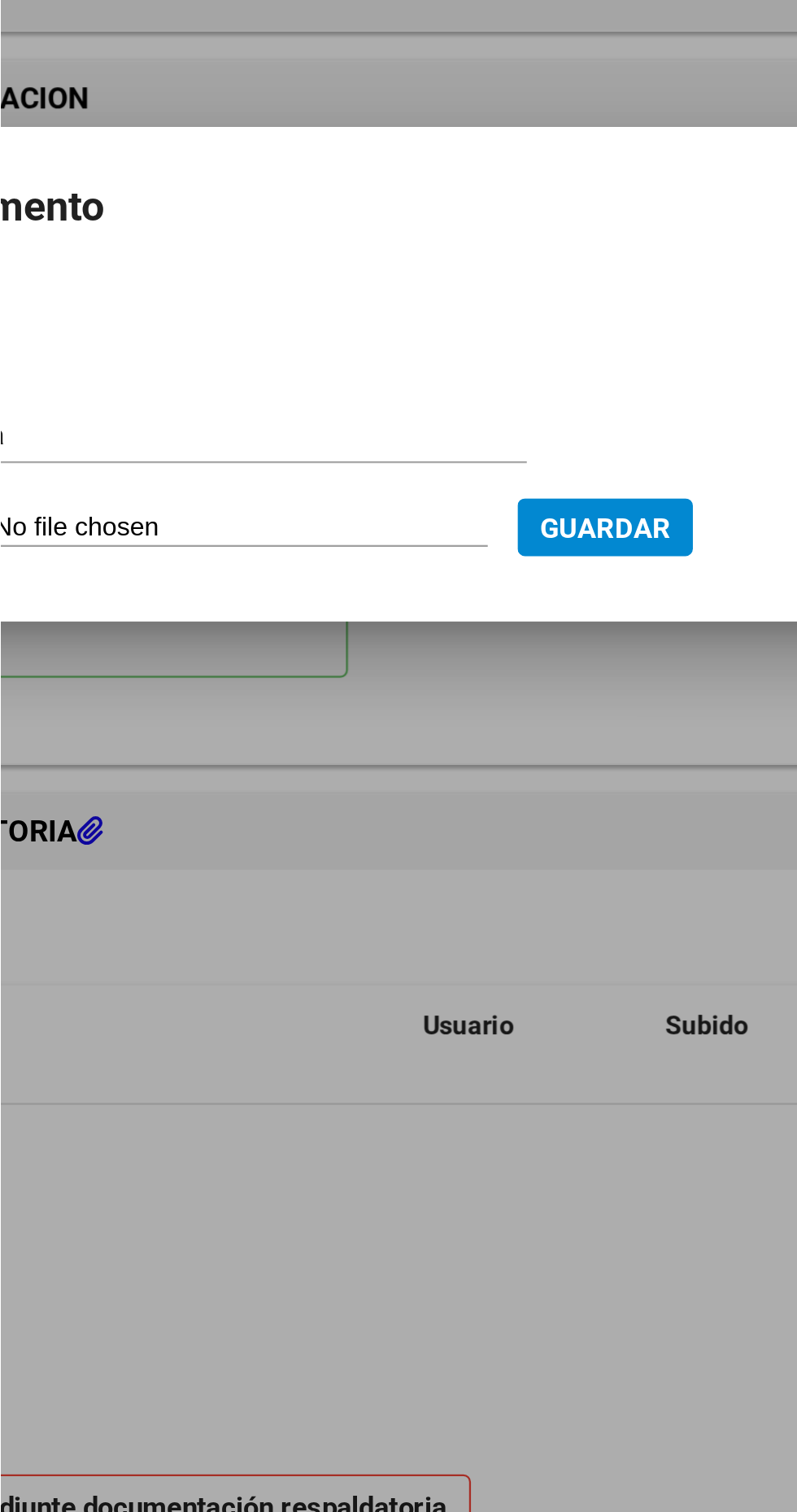
scroll to position [1118, 0]
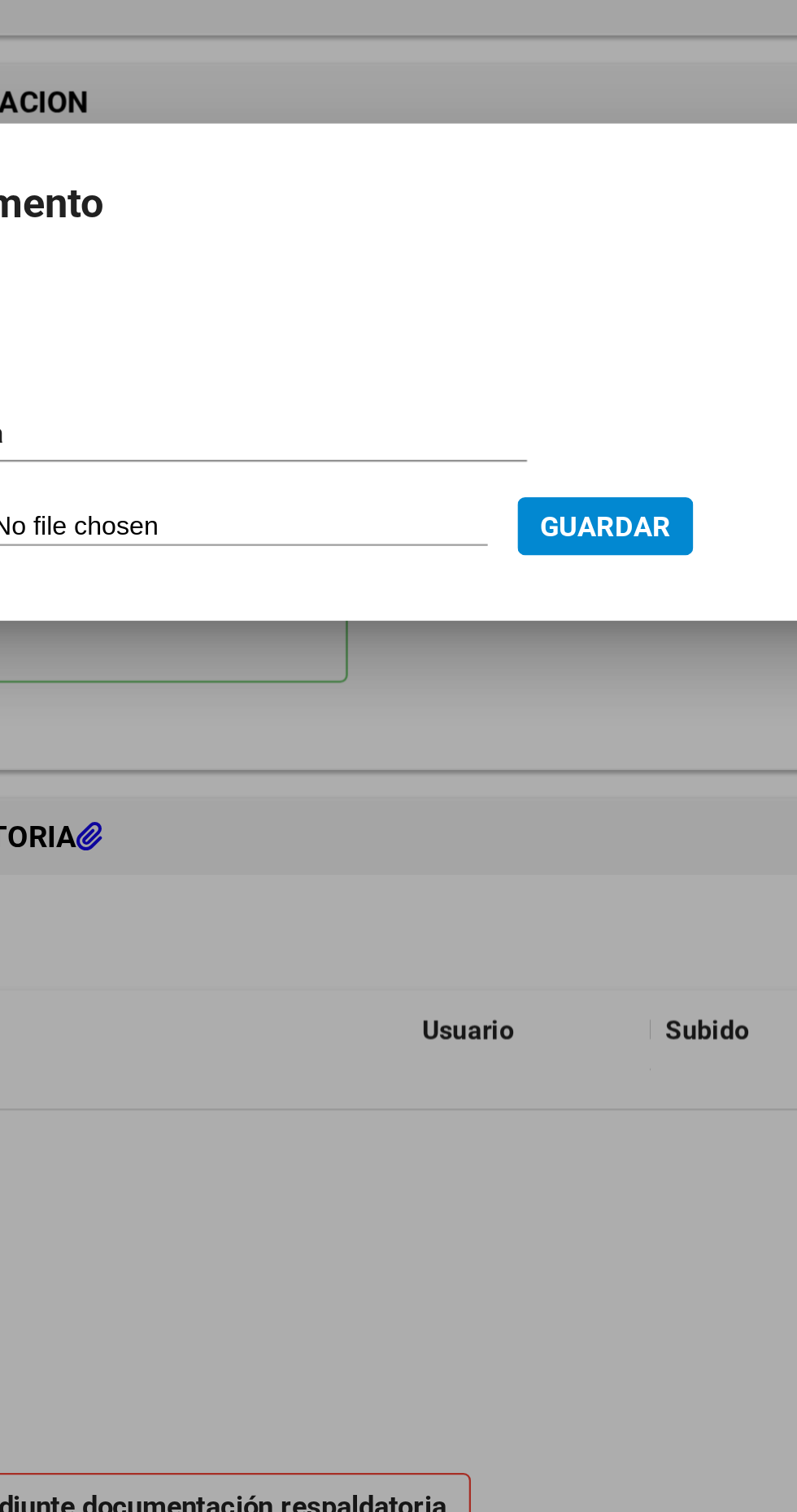
type input "C:\fakepath\[PERSON_NAME] Septiembre .jpg"
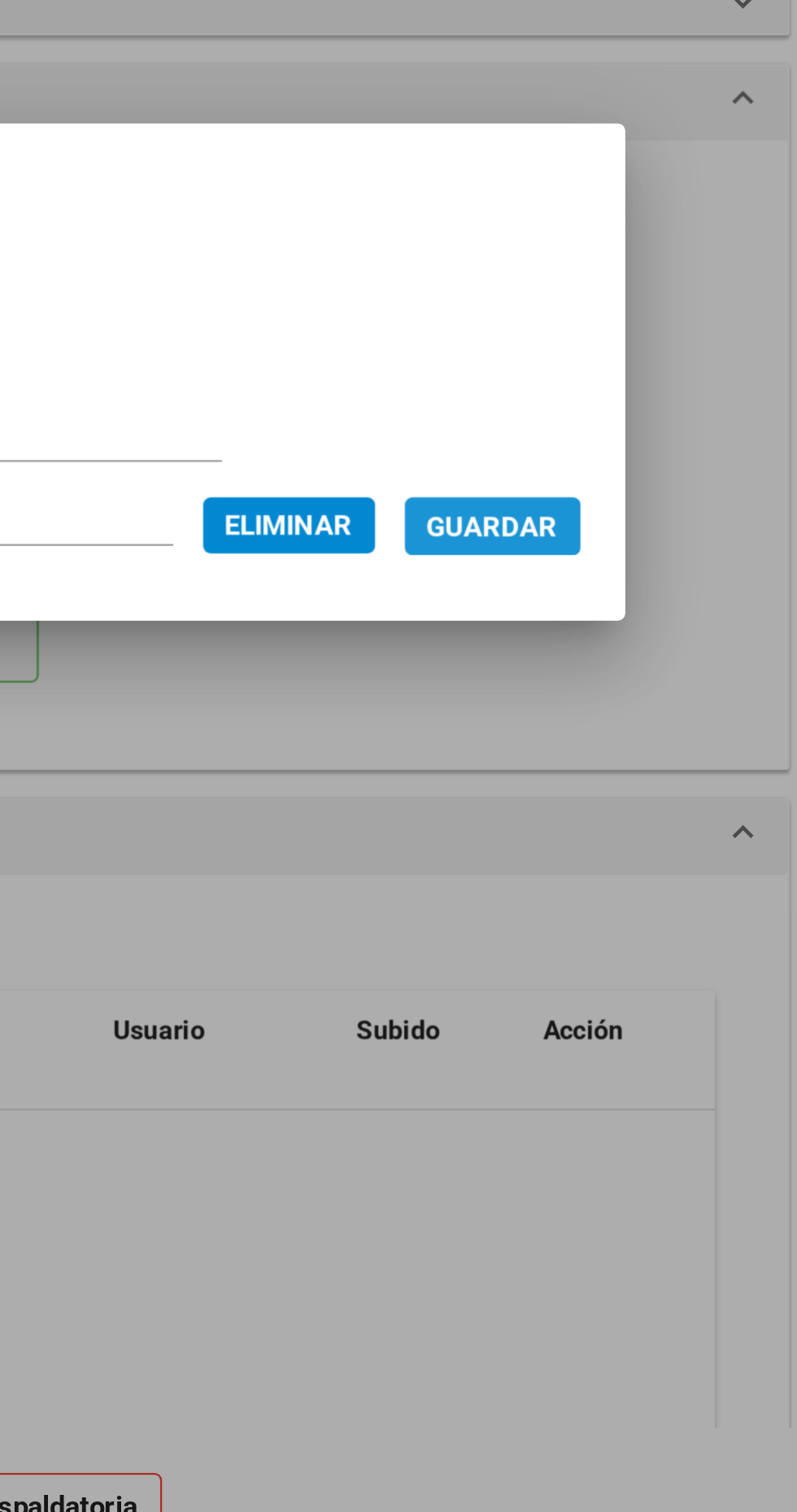
click at [637, 819] on span "Guardar" at bounding box center [612, 824] width 57 height 14
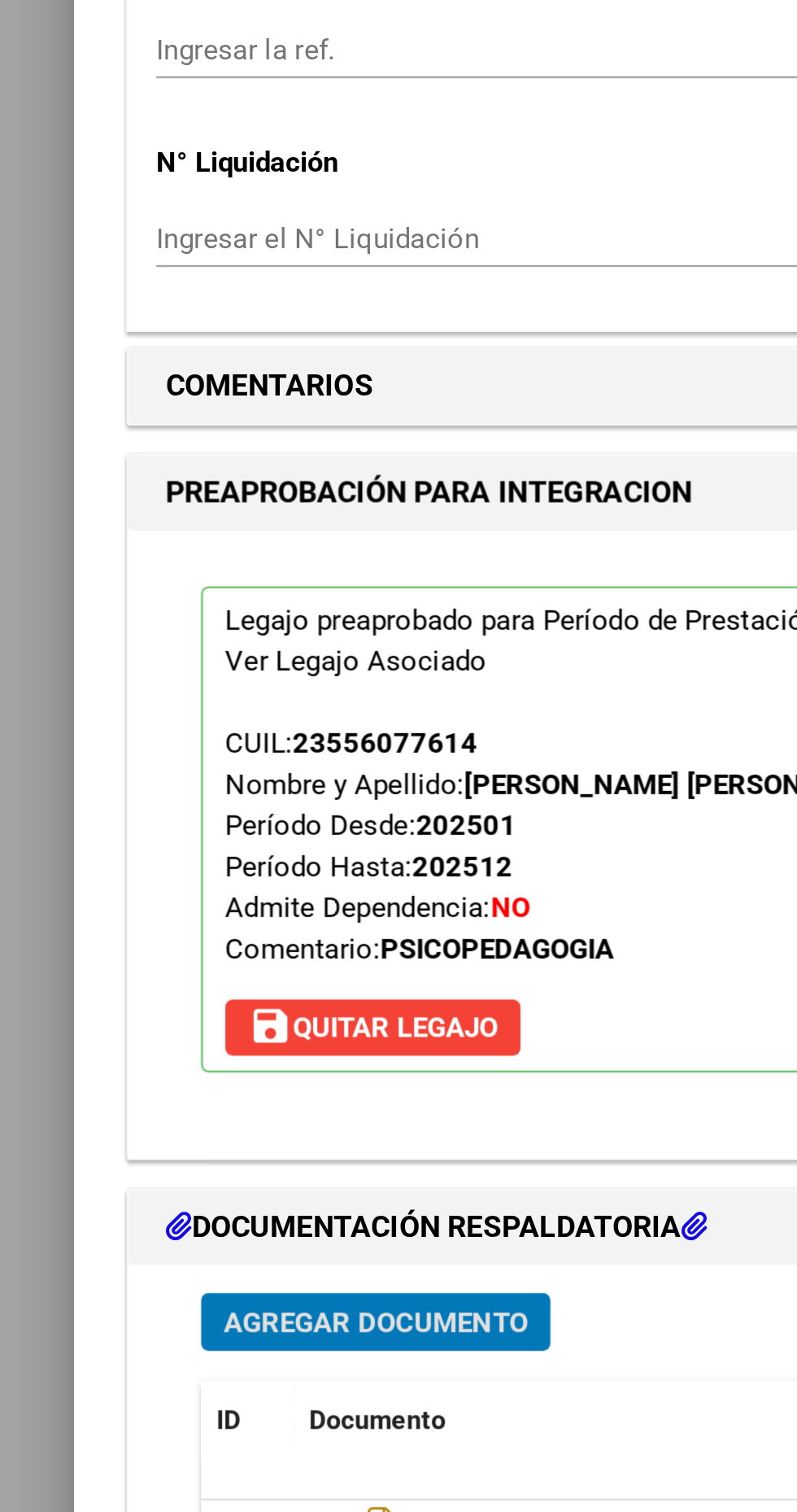
scroll to position [1113, 0]
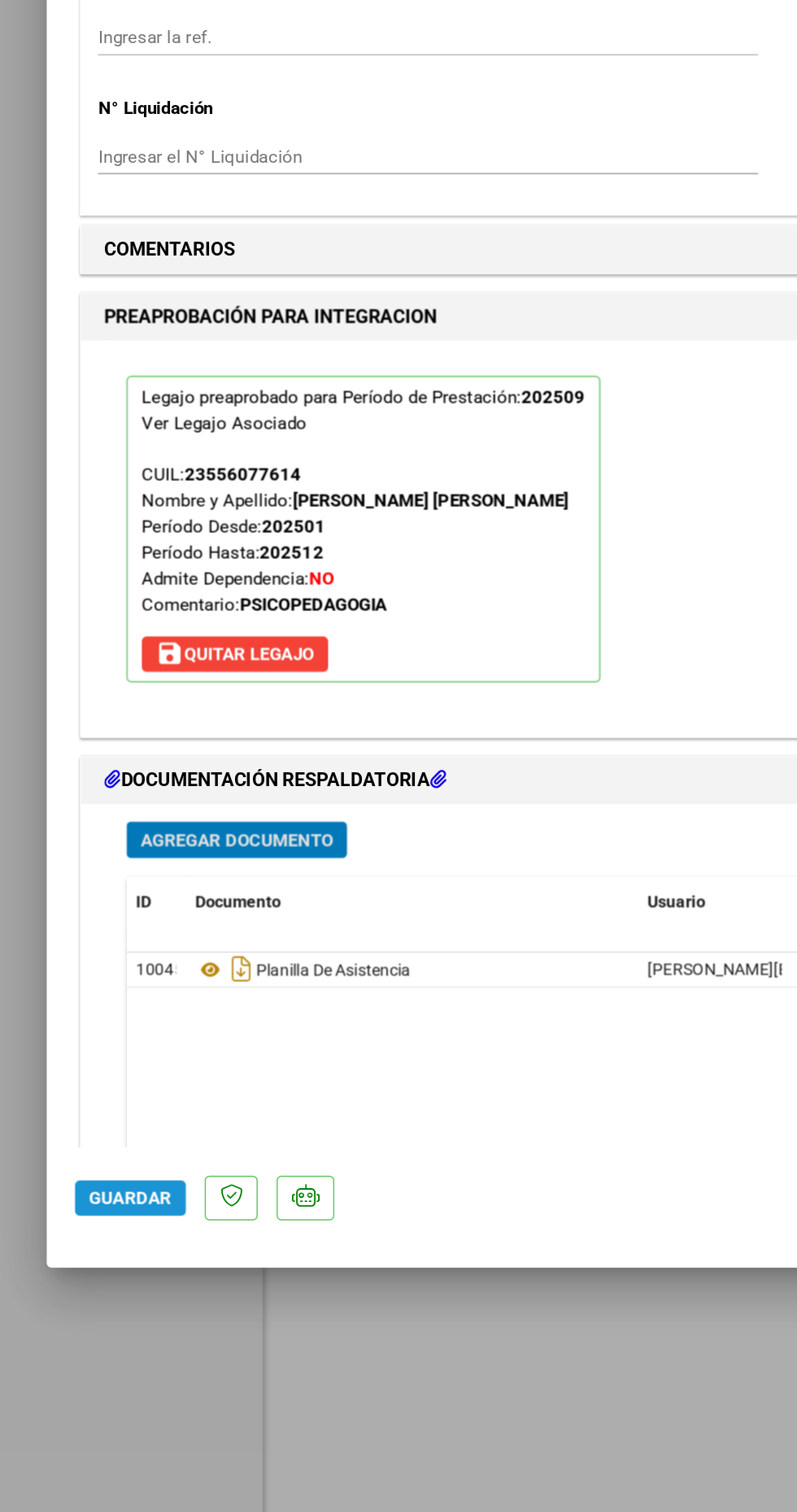
click at [104, 1259] on span "Guardar" at bounding box center [89, 1250] width 57 height 14
click at [102, 1259] on span "Guardar" at bounding box center [89, 1250] width 57 height 14
click at [52, 1264] on button "Guardar" at bounding box center [90, 1251] width 77 height 24
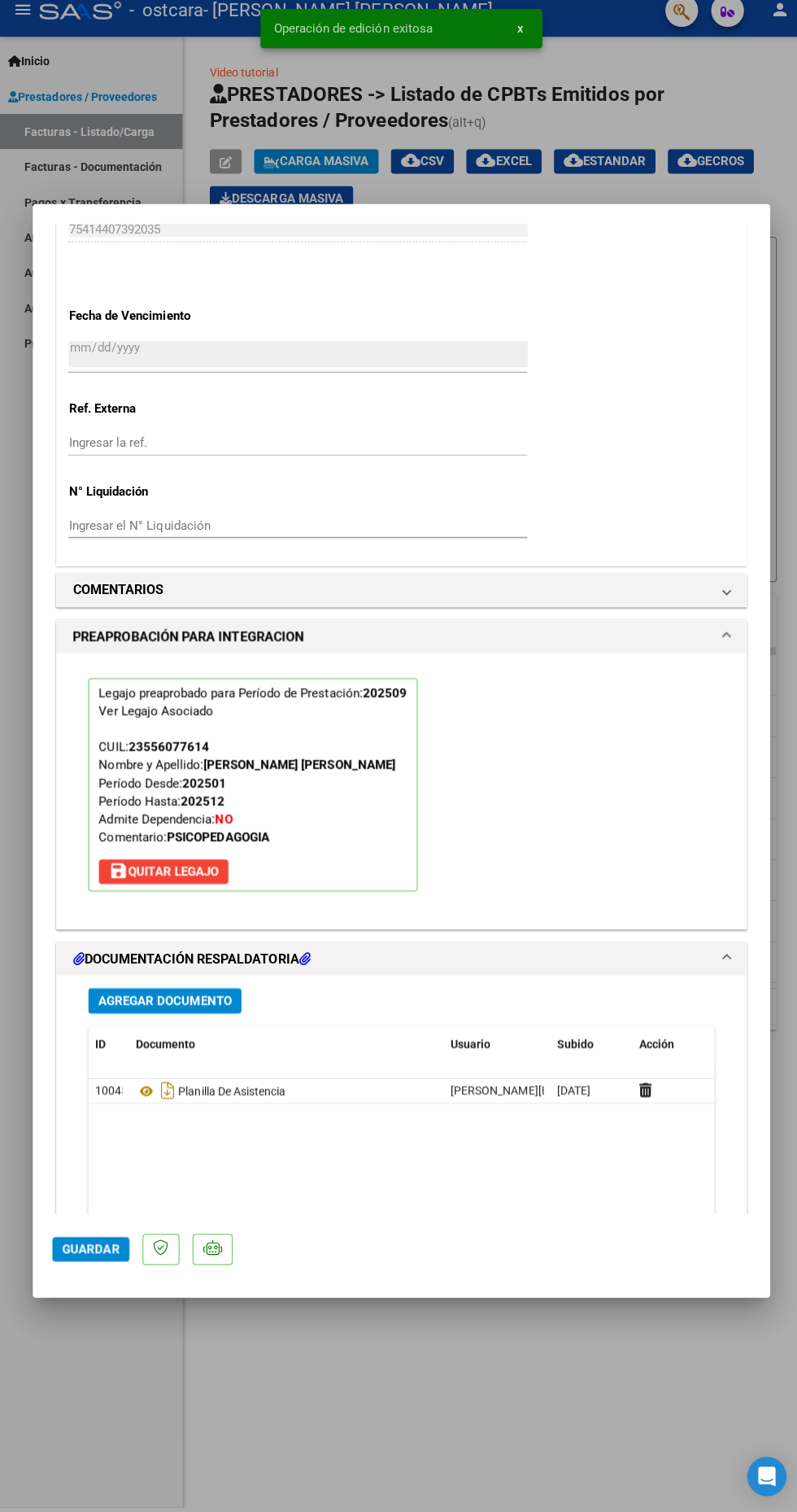
scroll to position [1119, 0]
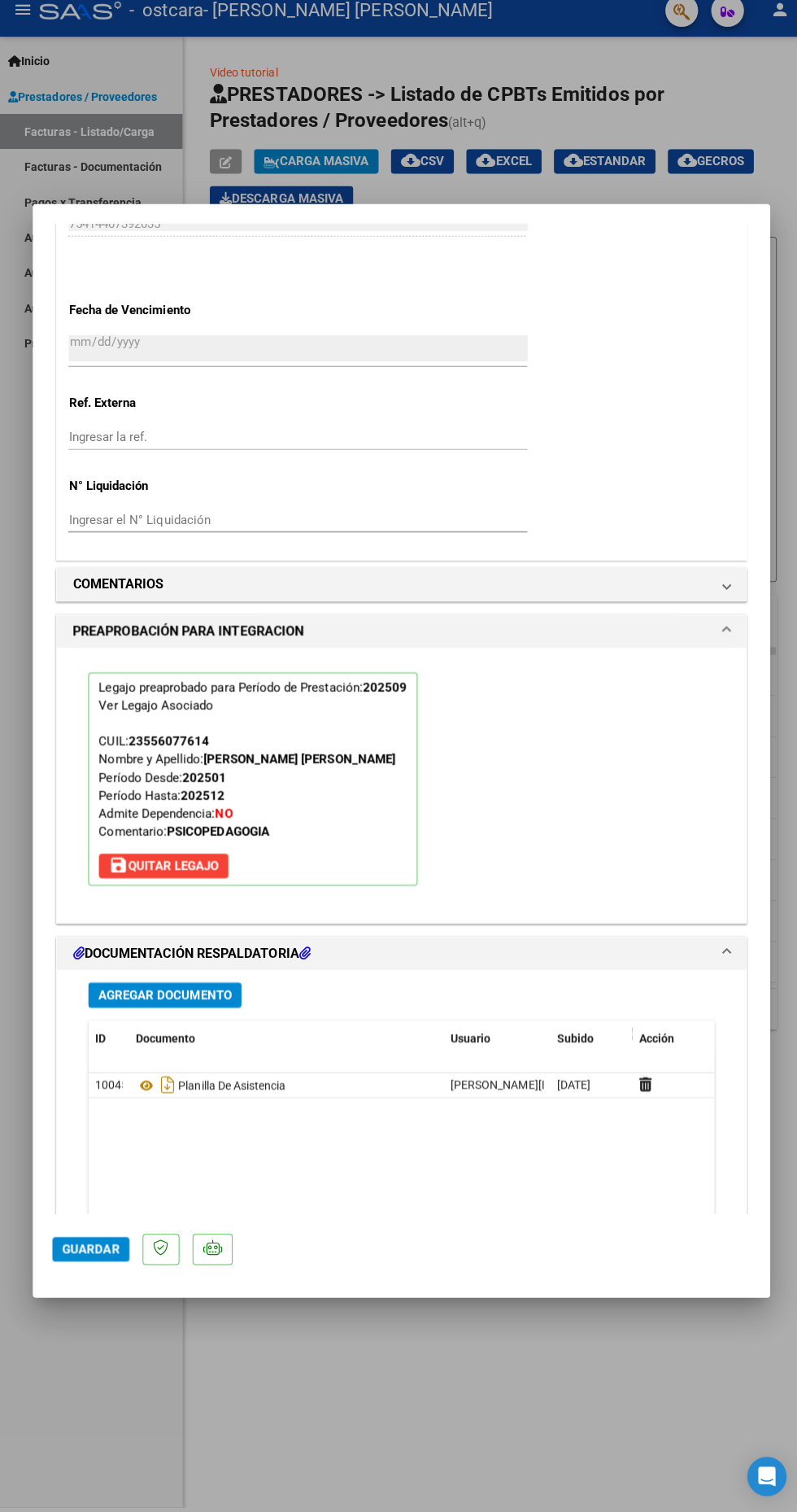
click at [624, 109] on div at bounding box center [398, 756] width 797 height 1512
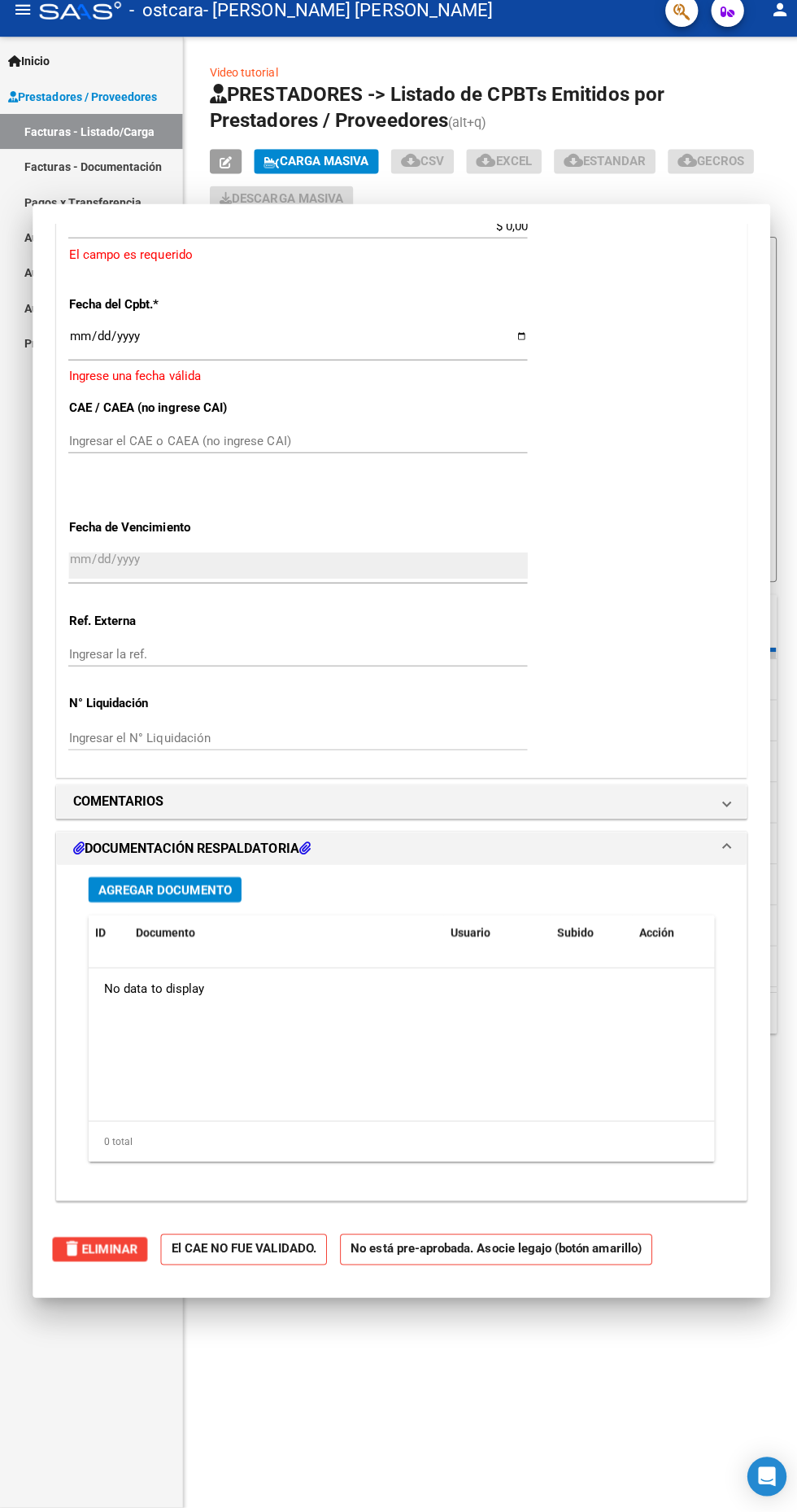
click at [120, 137] on link "Facturas - Listado/Carga" at bounding box center [90, 140] width 182 height 35
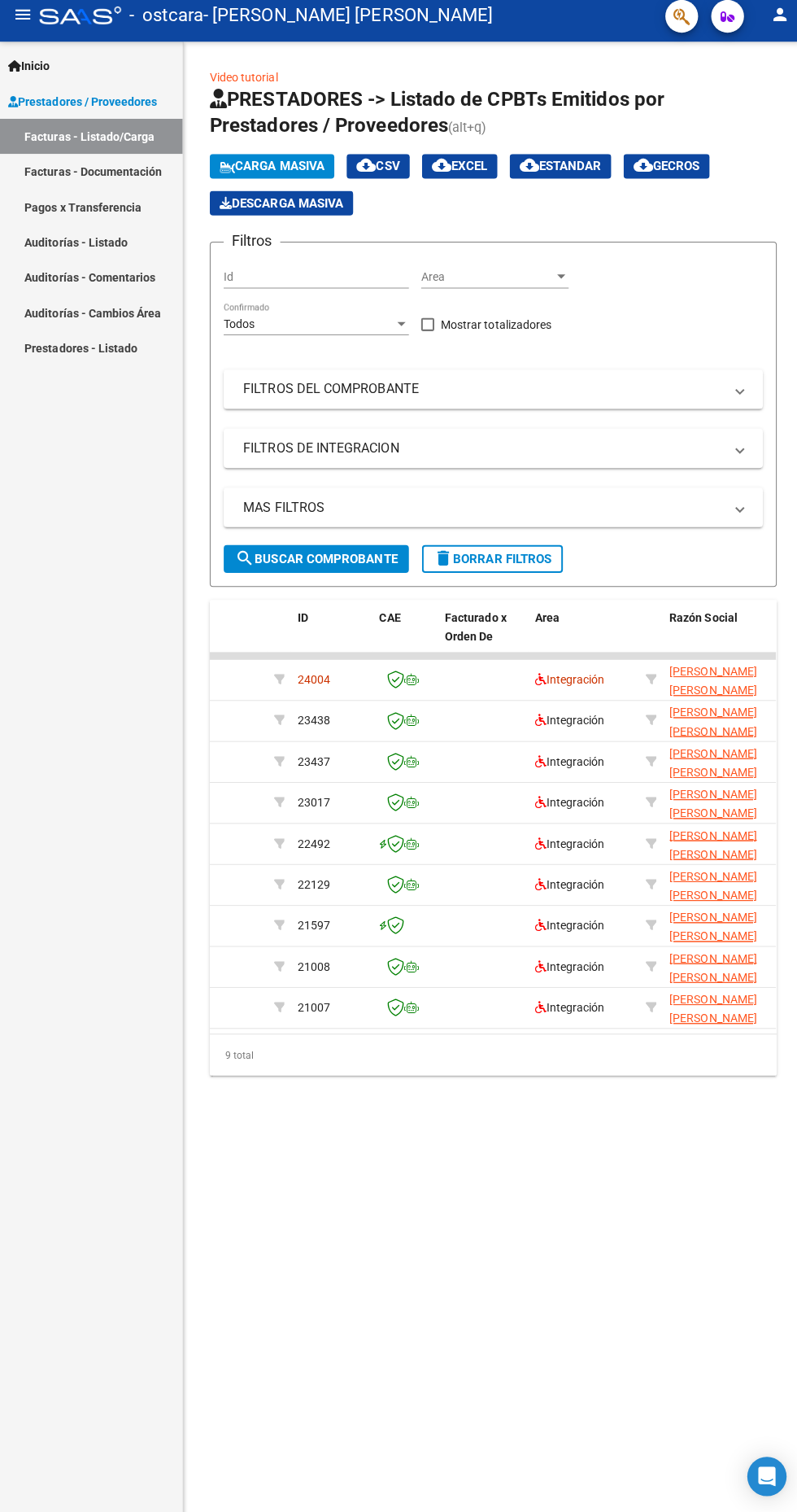
scroll to position [5, 0]
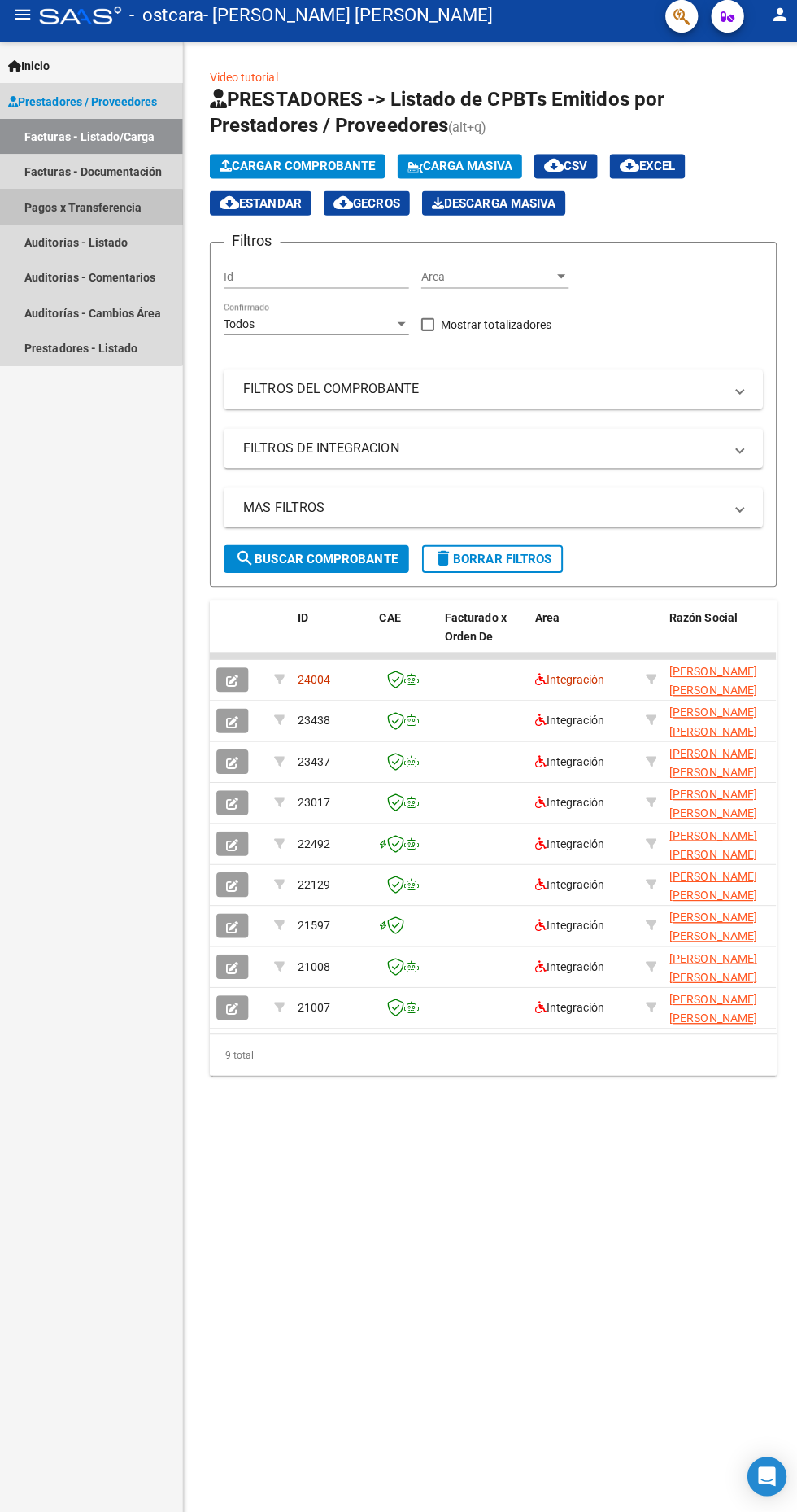
click at [52, 210] on link "Pagos x Transferencia" at bounding box center [90, 215] width 182 height 35
